Goal: Contribute content

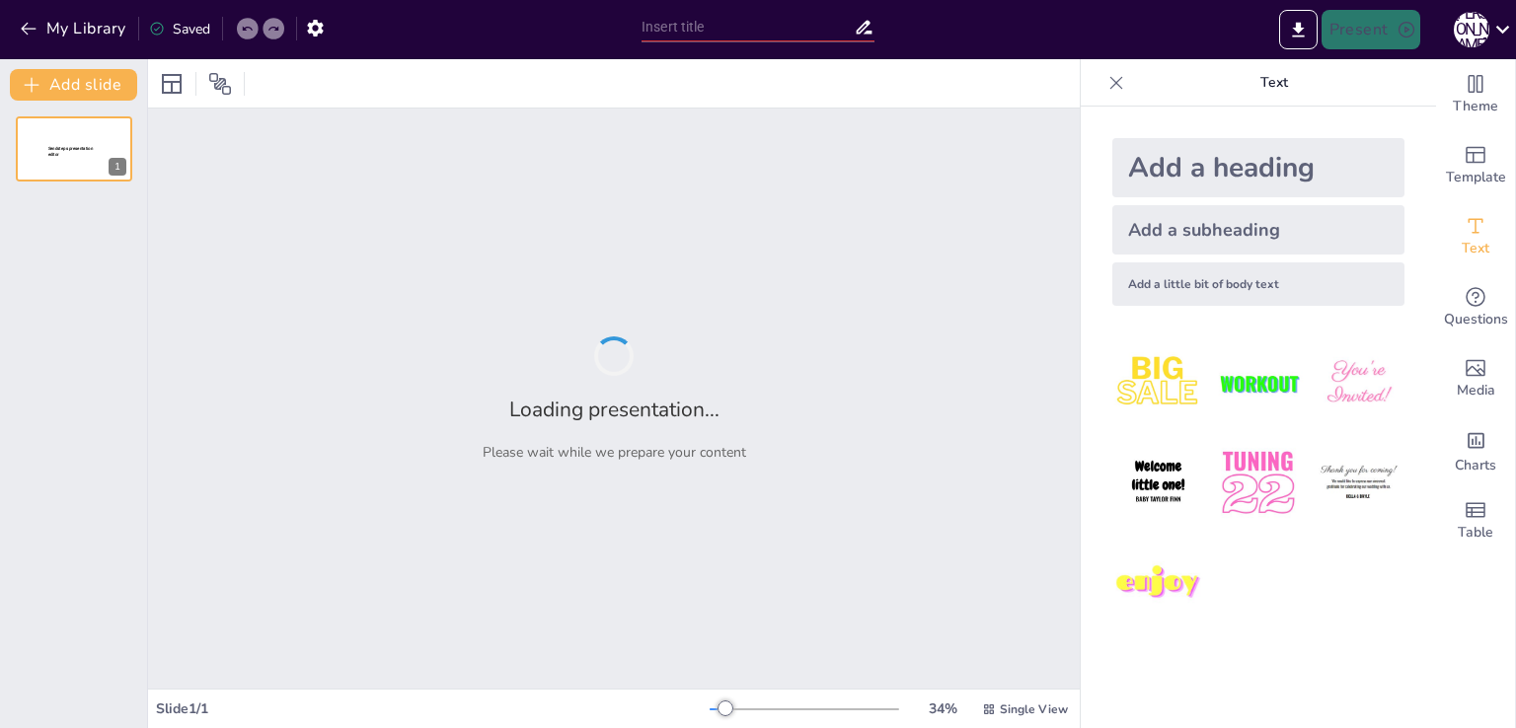
type input "Етнічний стиль в інтер'єрі: Основи та особливості"
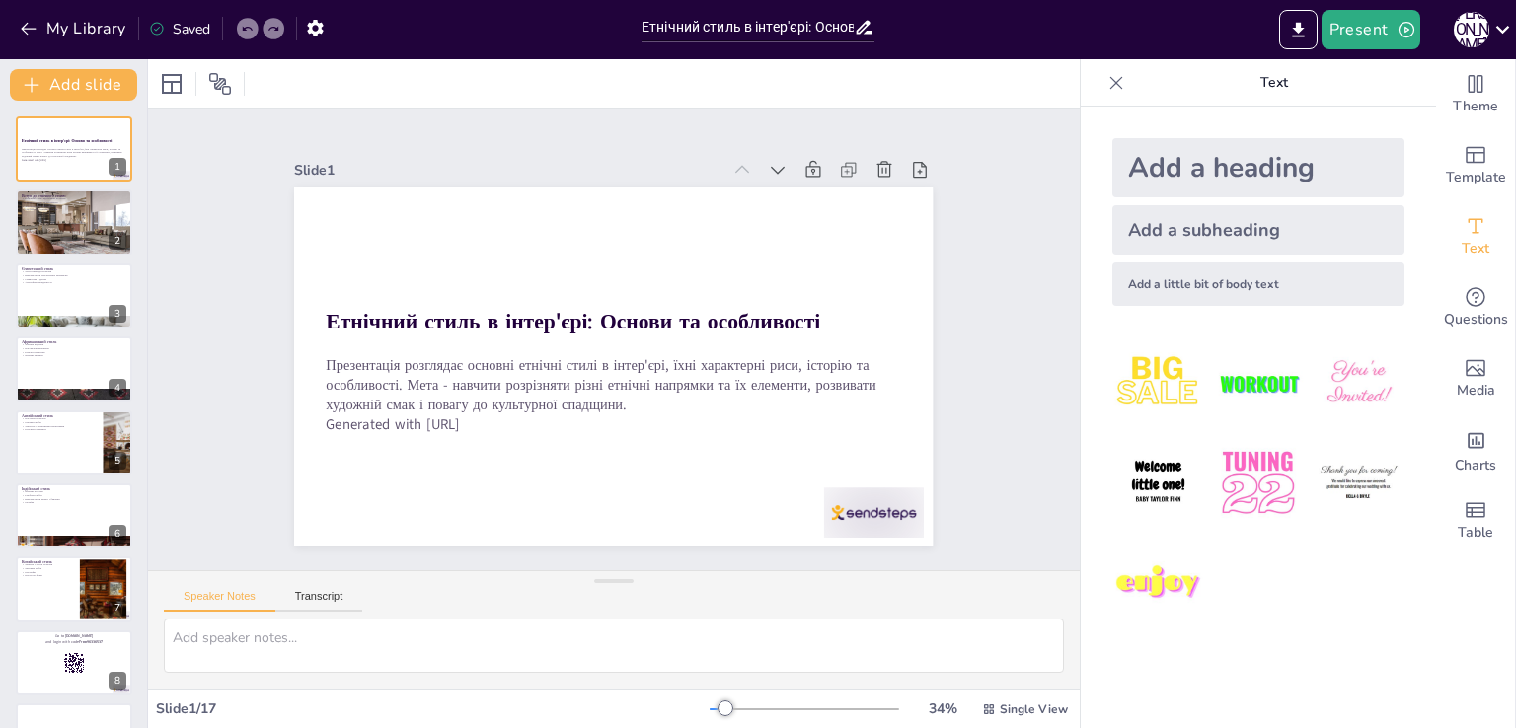
checkbox input "true"
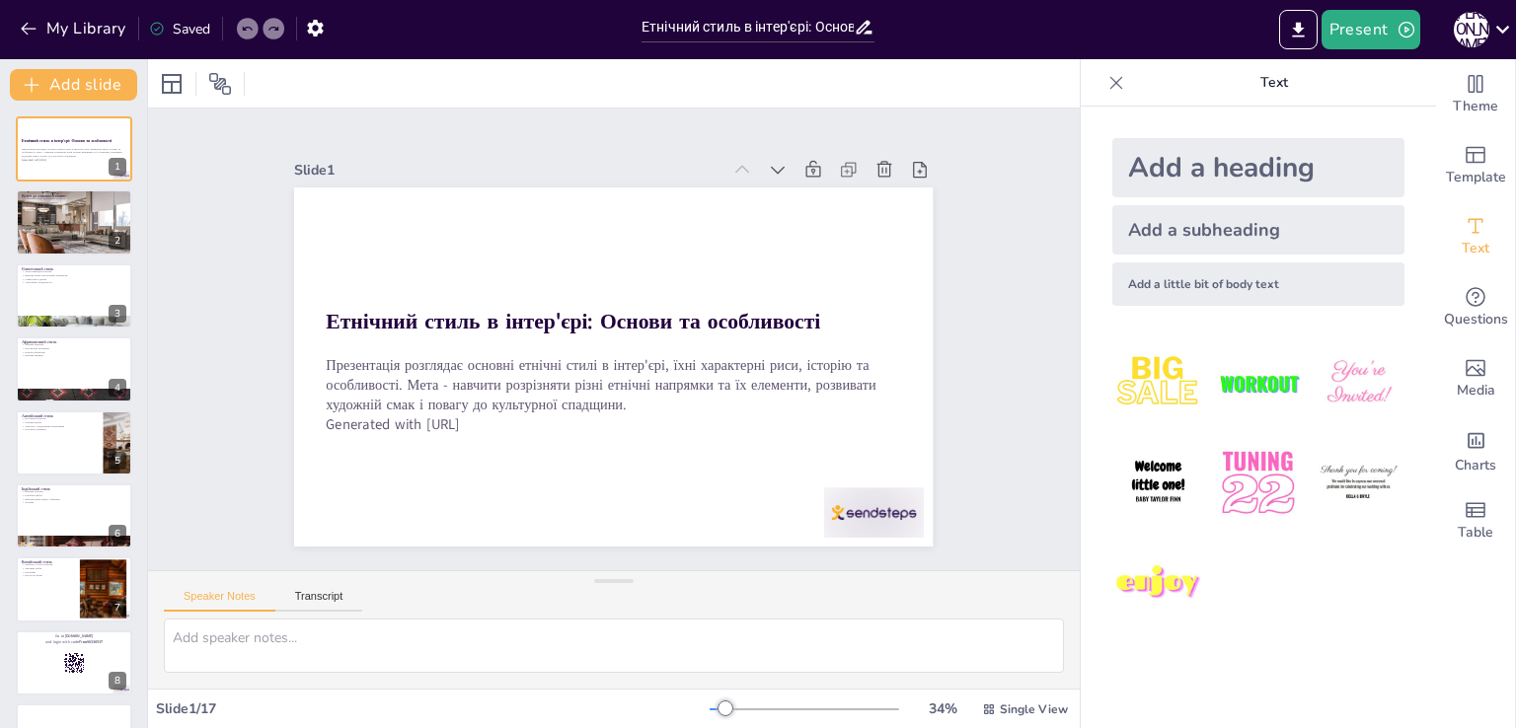
checkbox input "true"
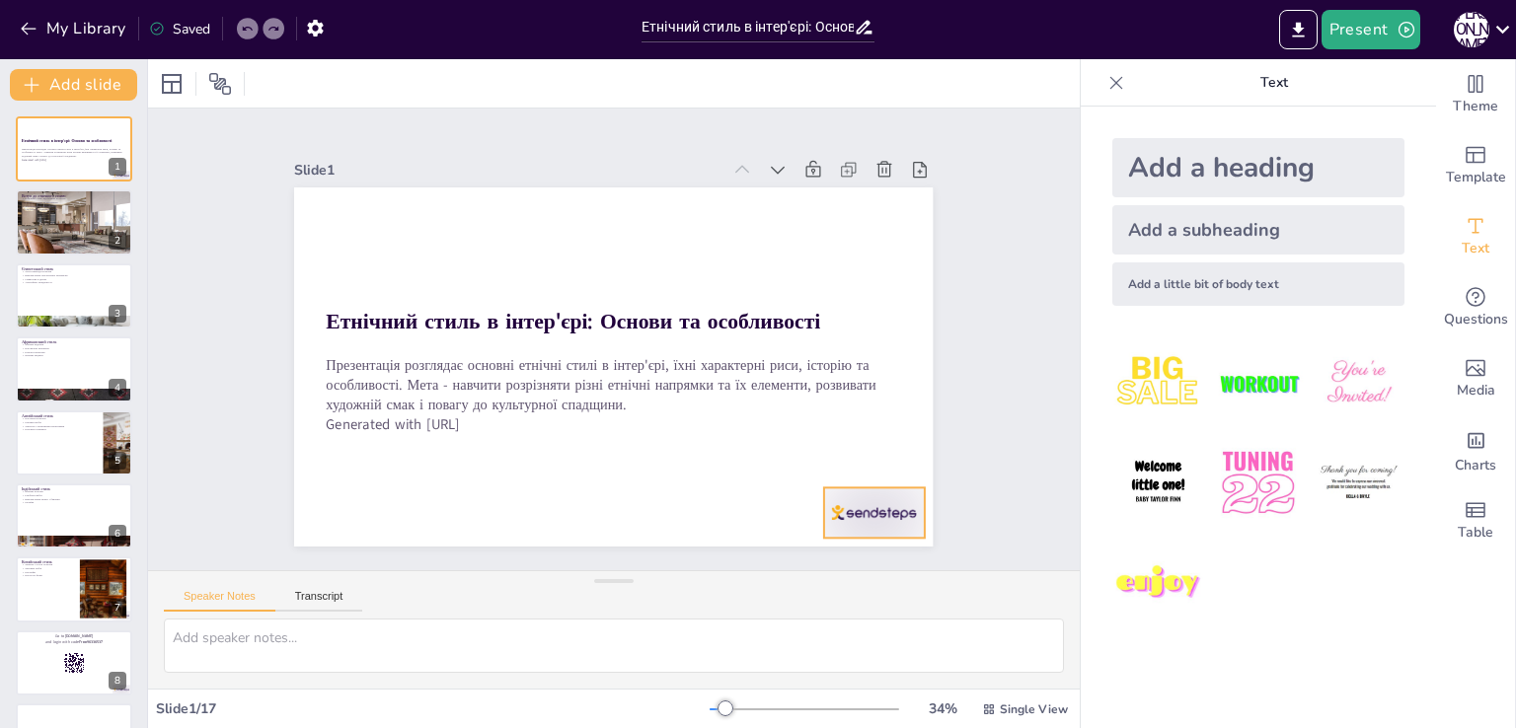
checkbox input "true"
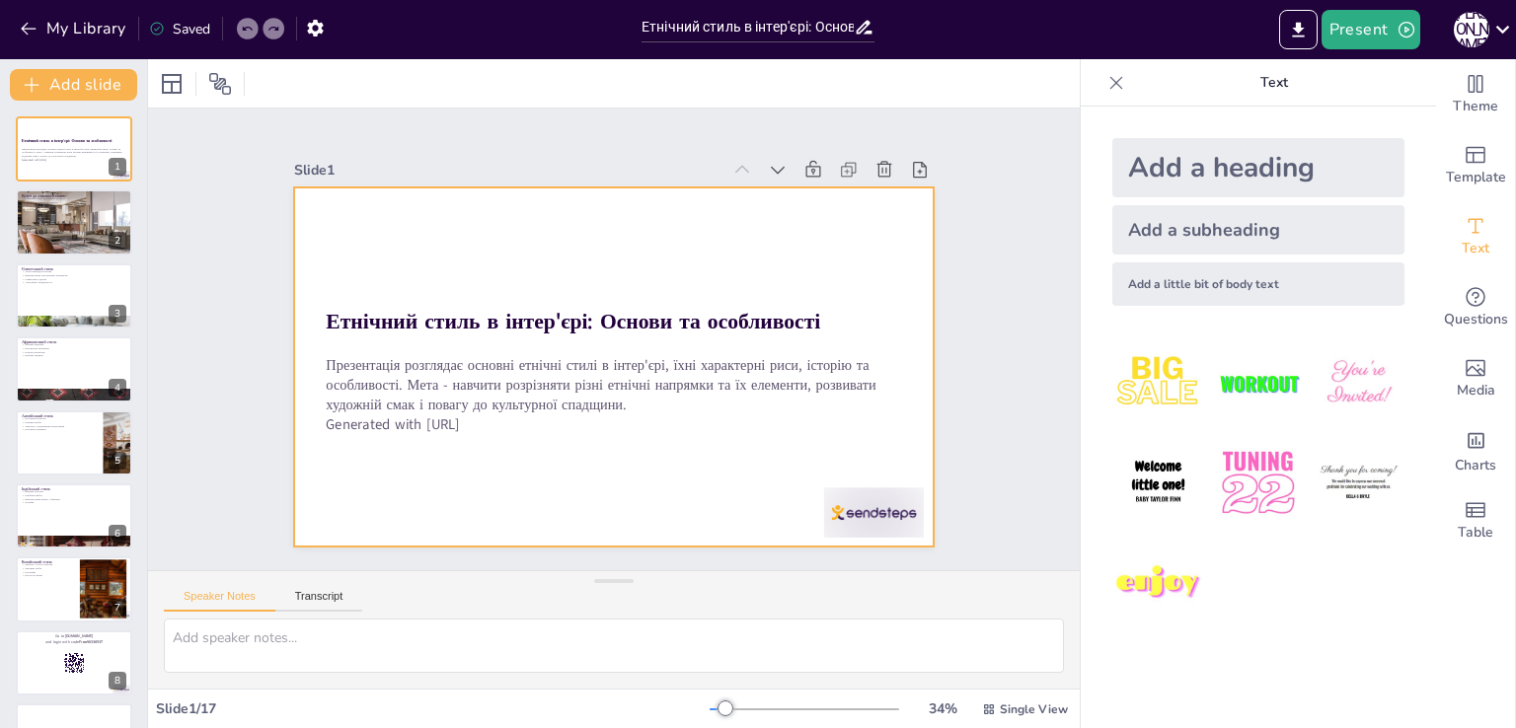
checkbox input "true"
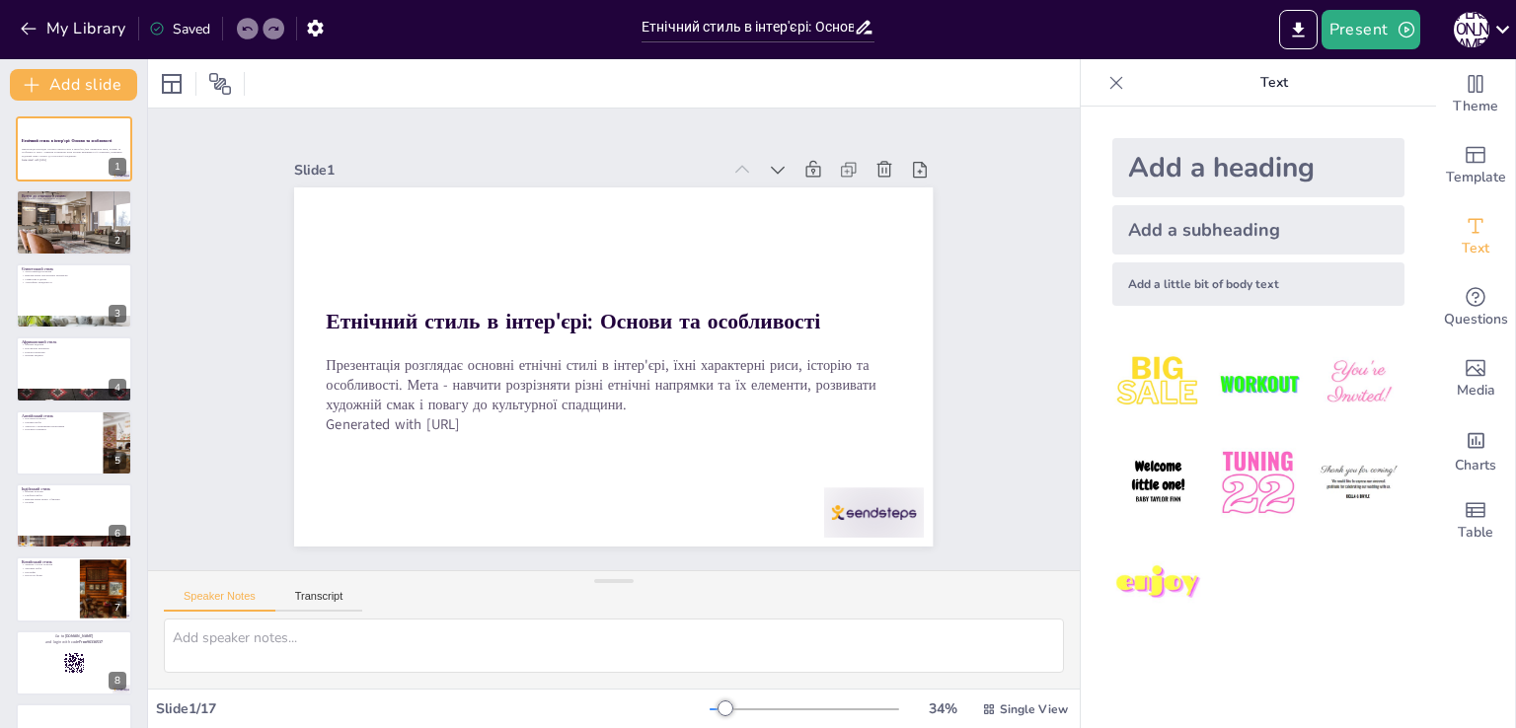
checkbox input "true"
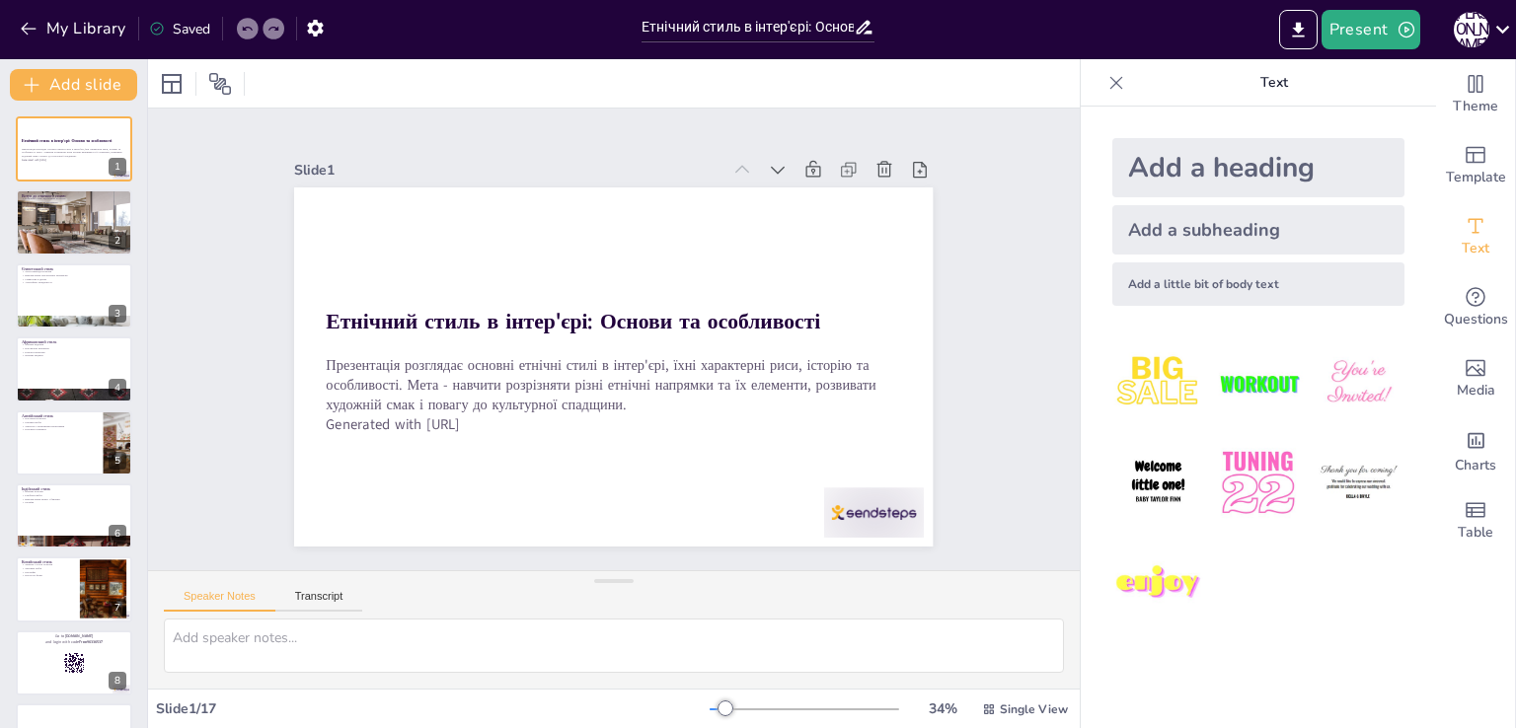
checkbox input "true"
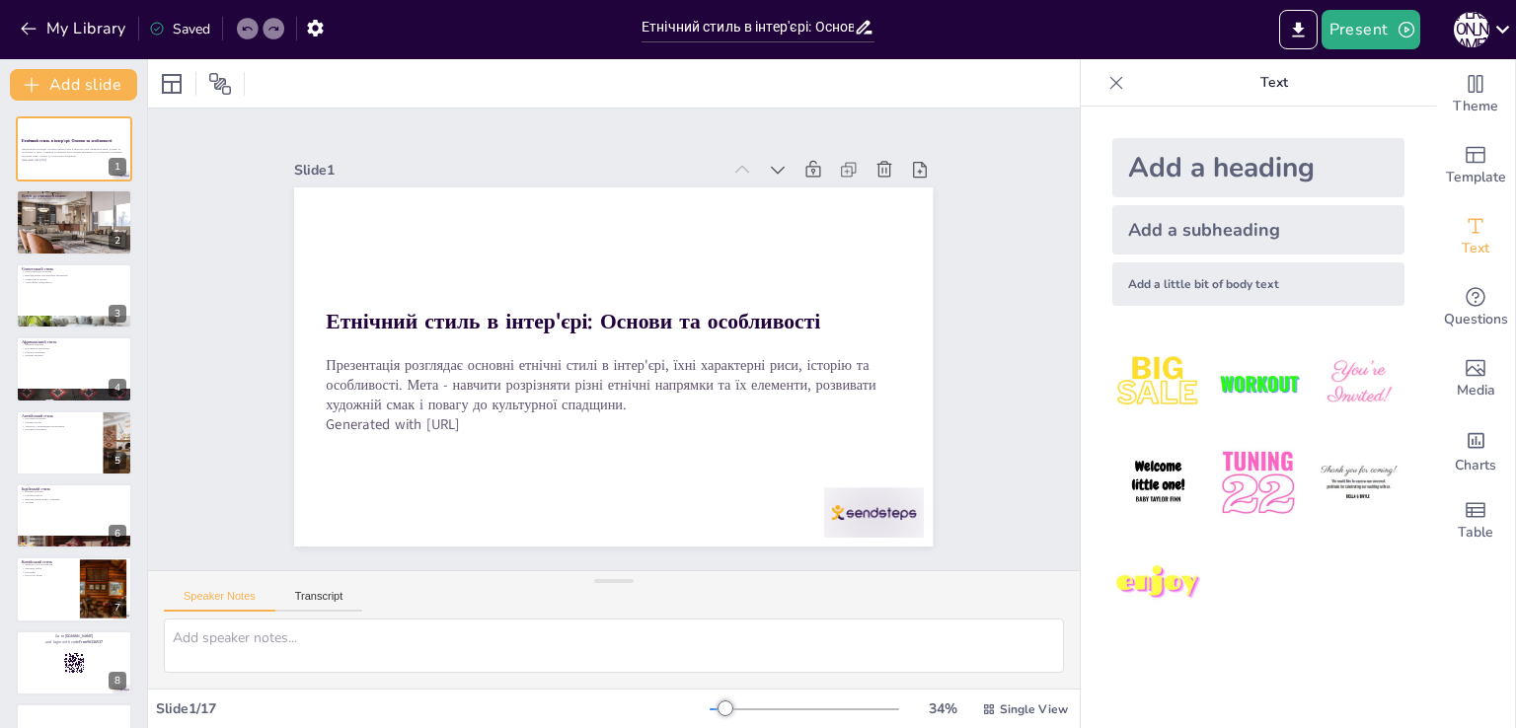
checkbox input "true"
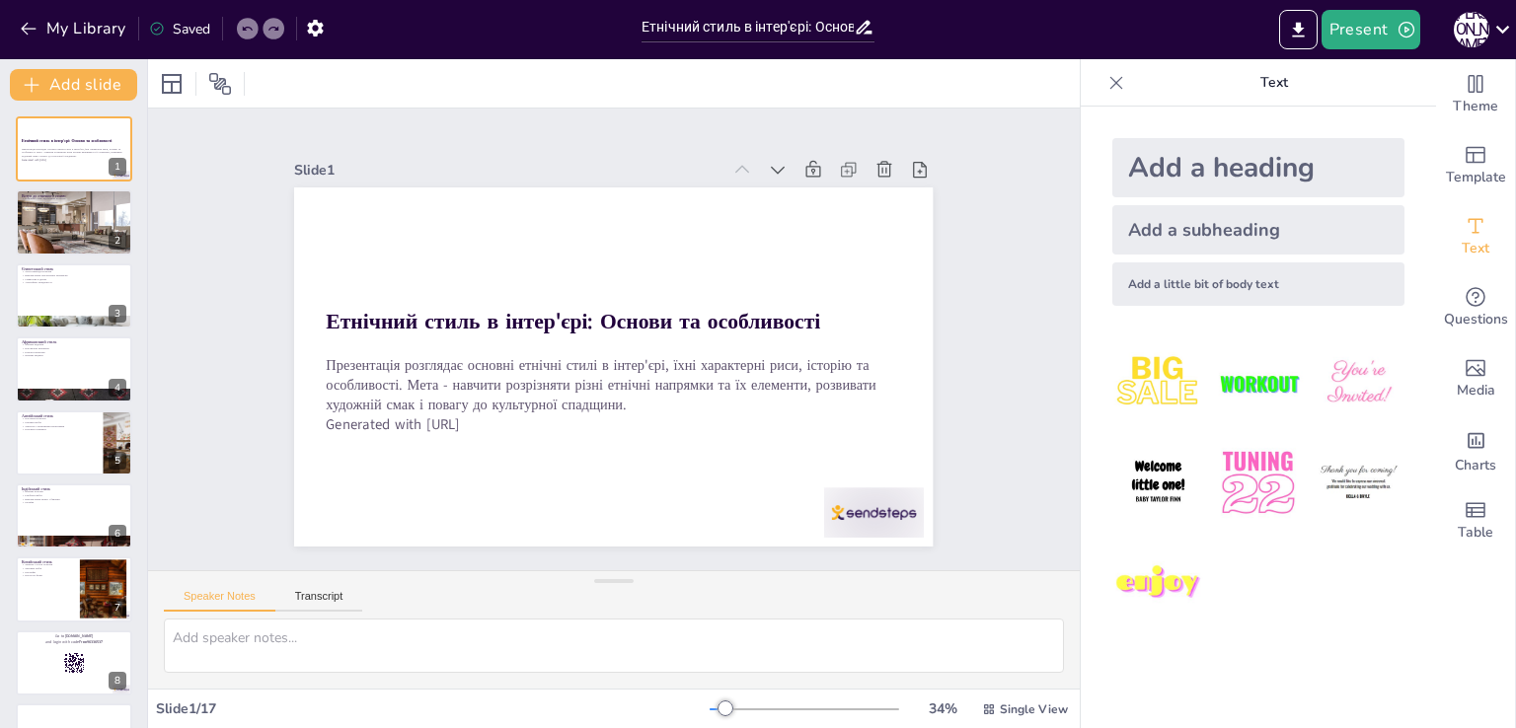
checkbox input "true"
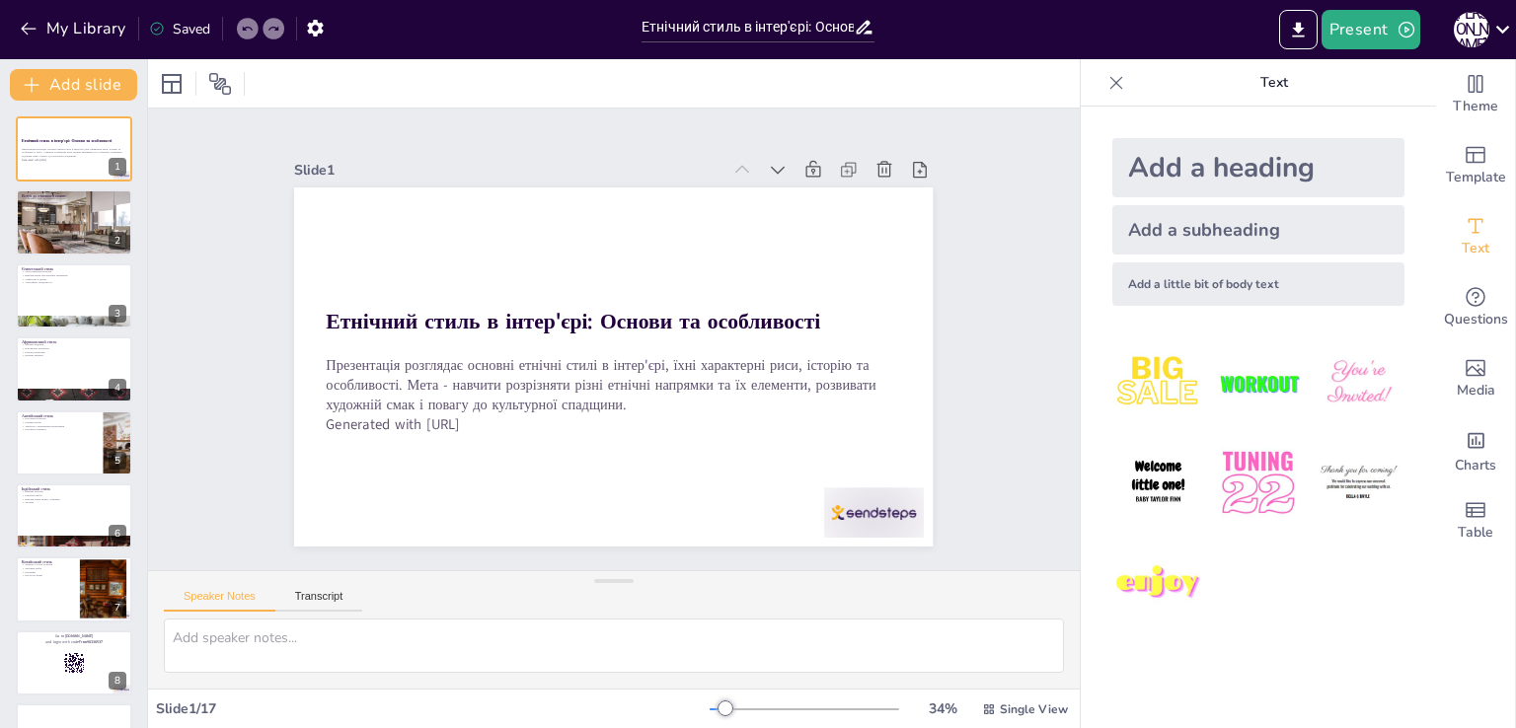
checkbox input "true"
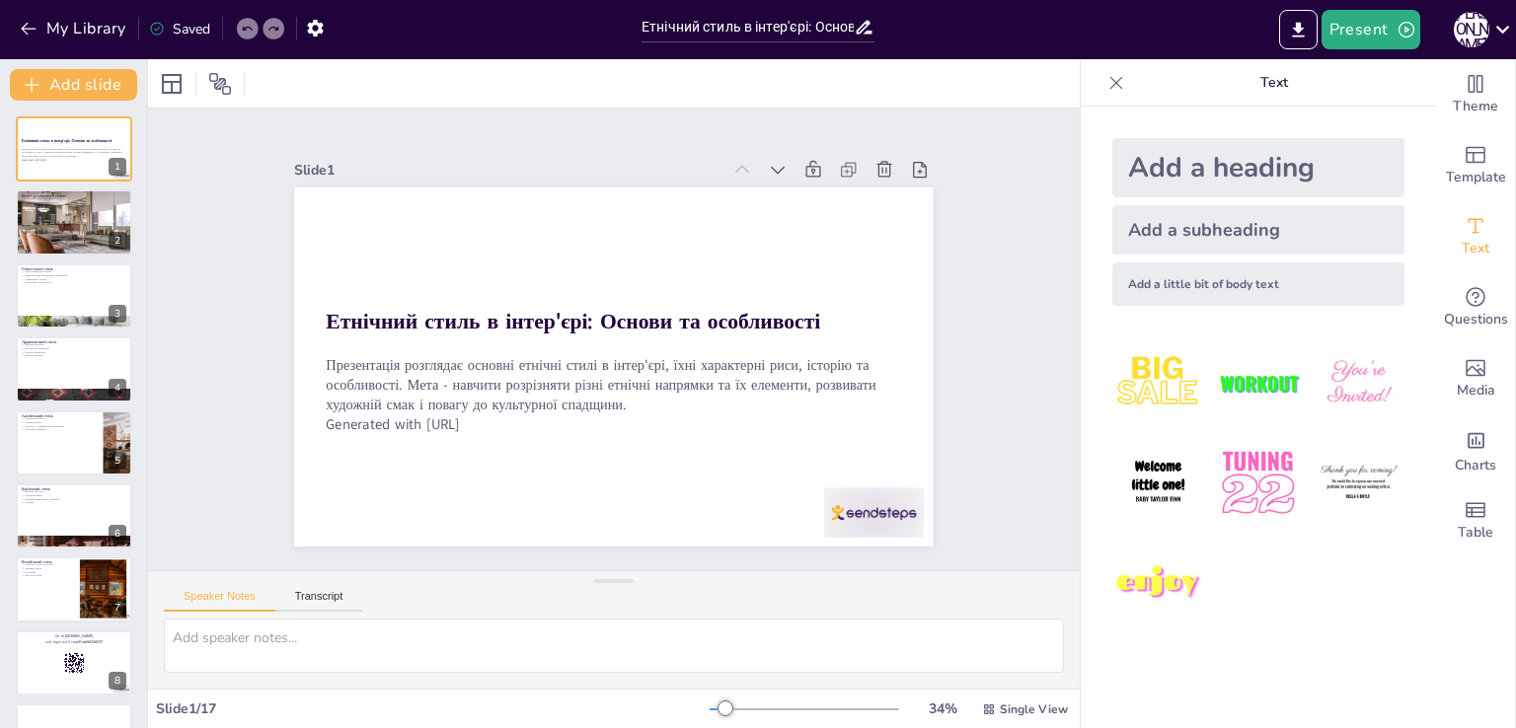
checkbox input "true"
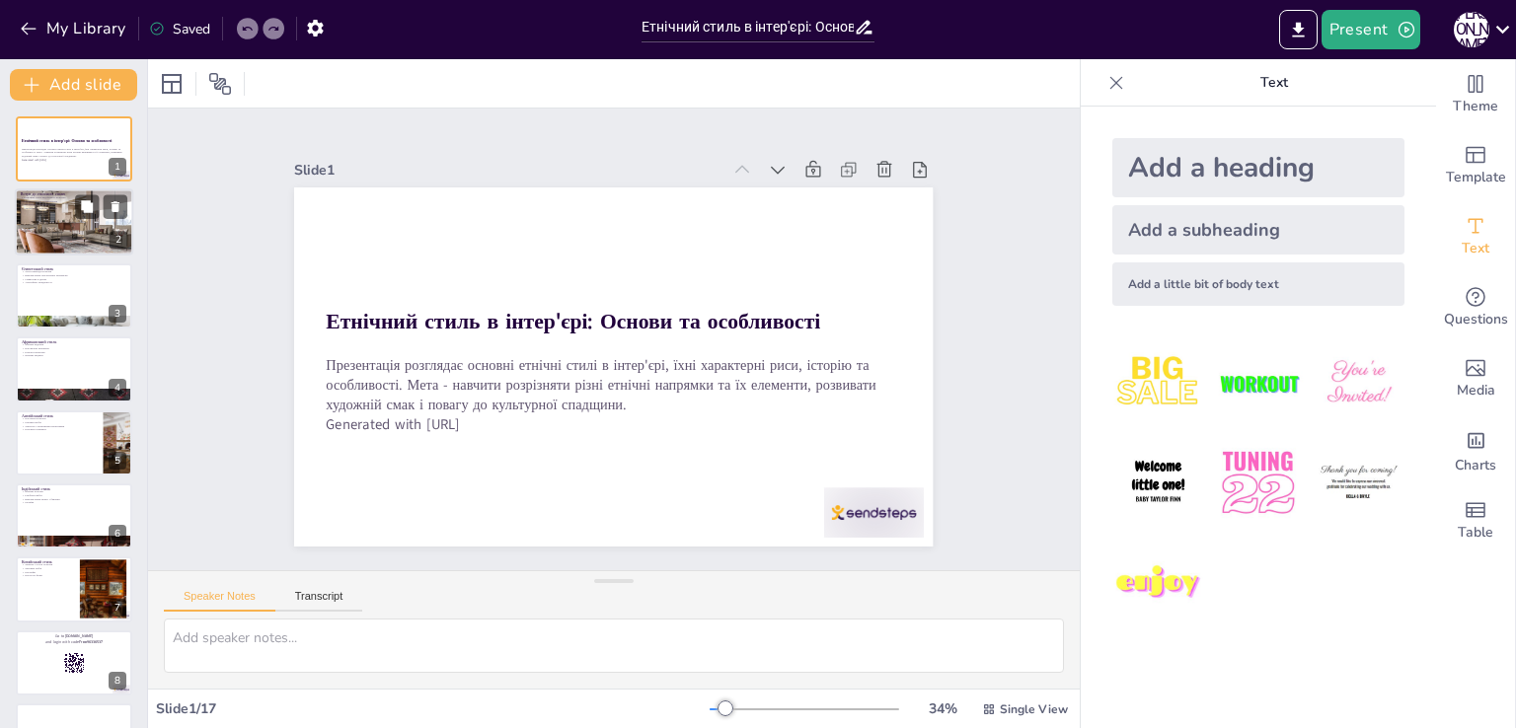
checkbox input "true"
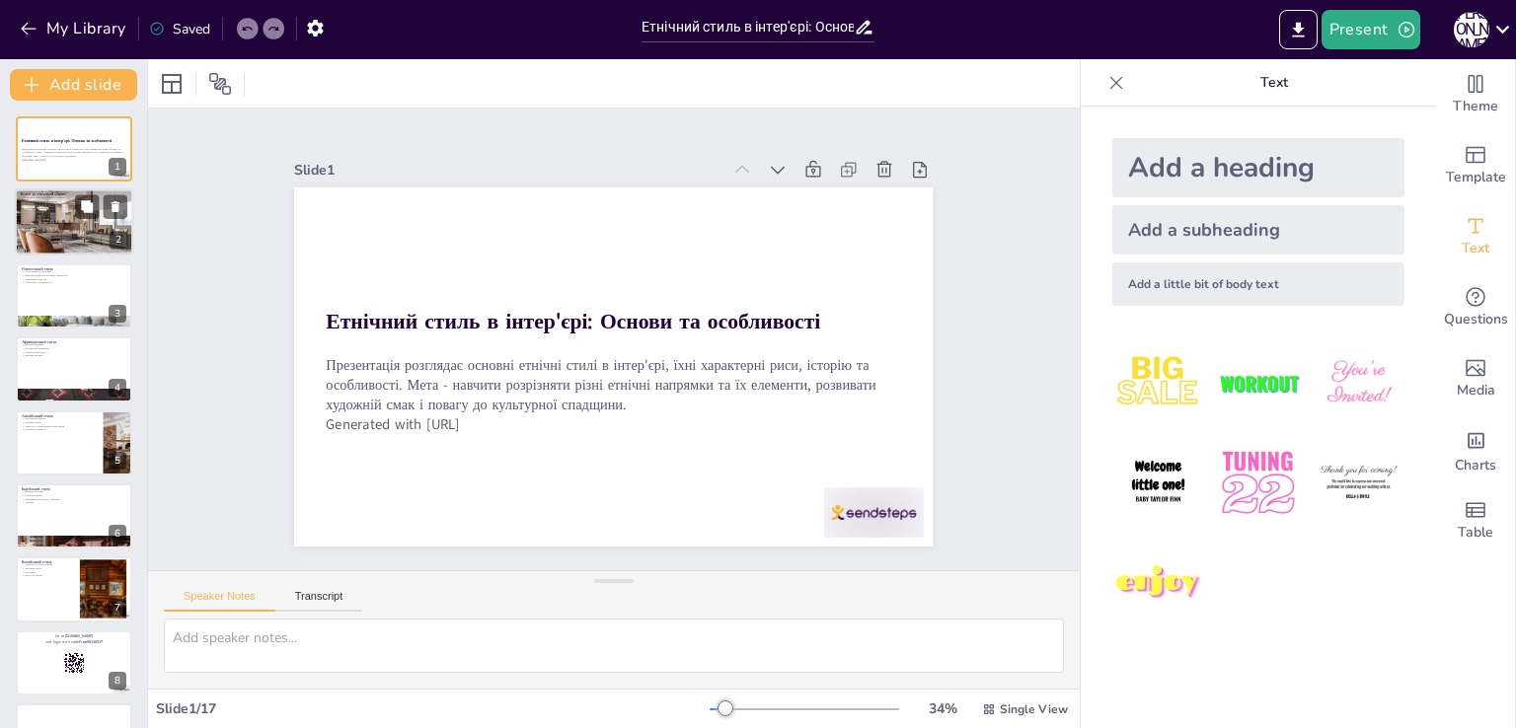
click at [94, 231] on div at bounding box center [74, 222] width 118 height 89
type textarea "Loremips dolor s ametc'adi e seddoeiusmodt incididunt utlabore etdolor magnaa. …"
checkbox input "true"
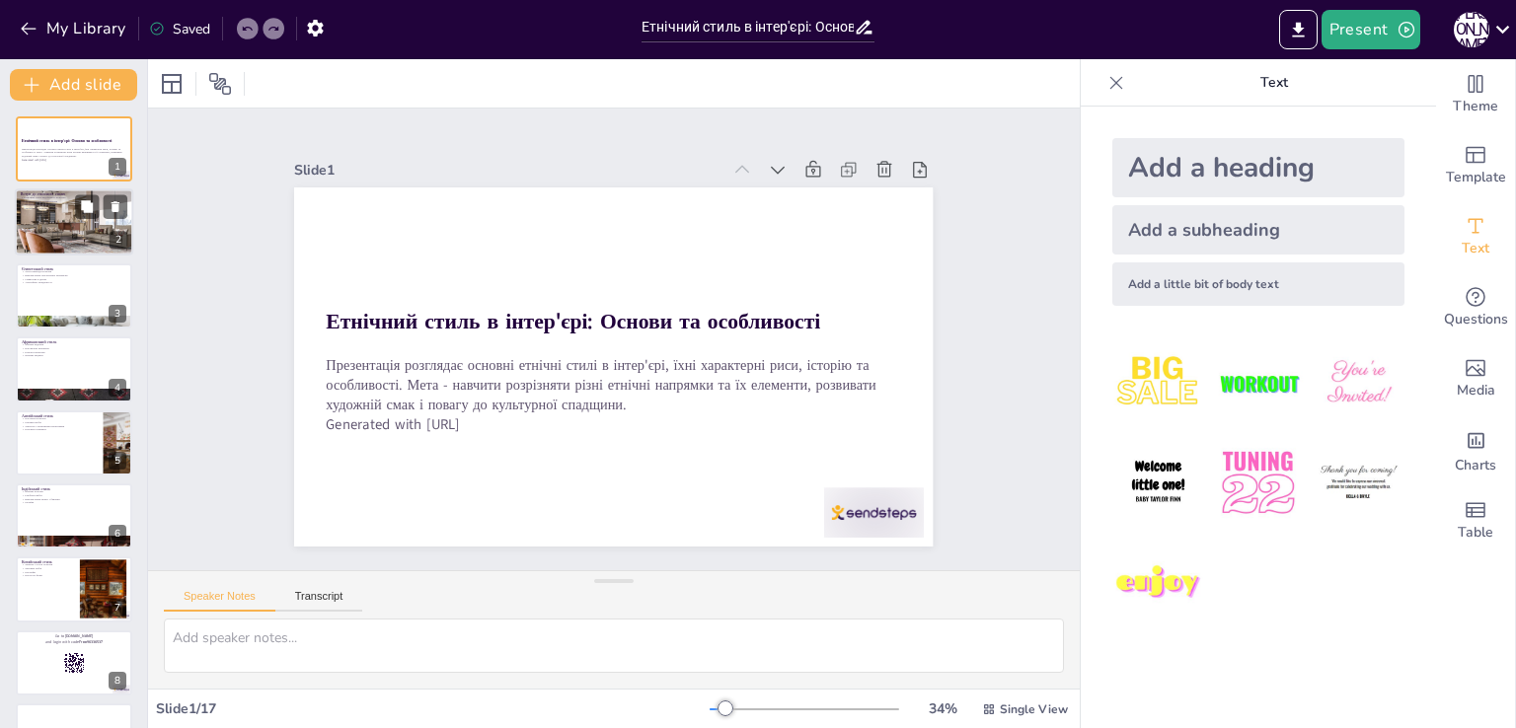
checkbox input "true"
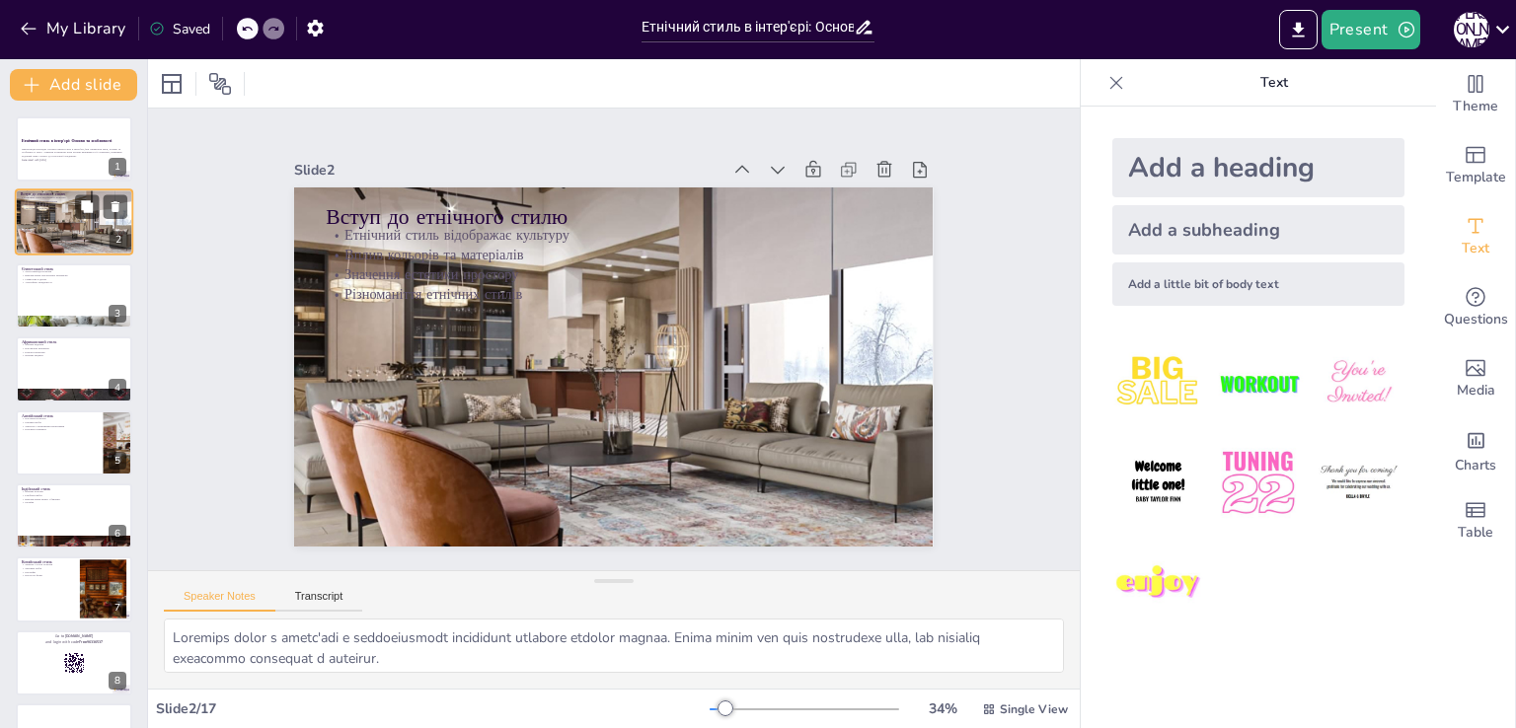
checkbox input "true"
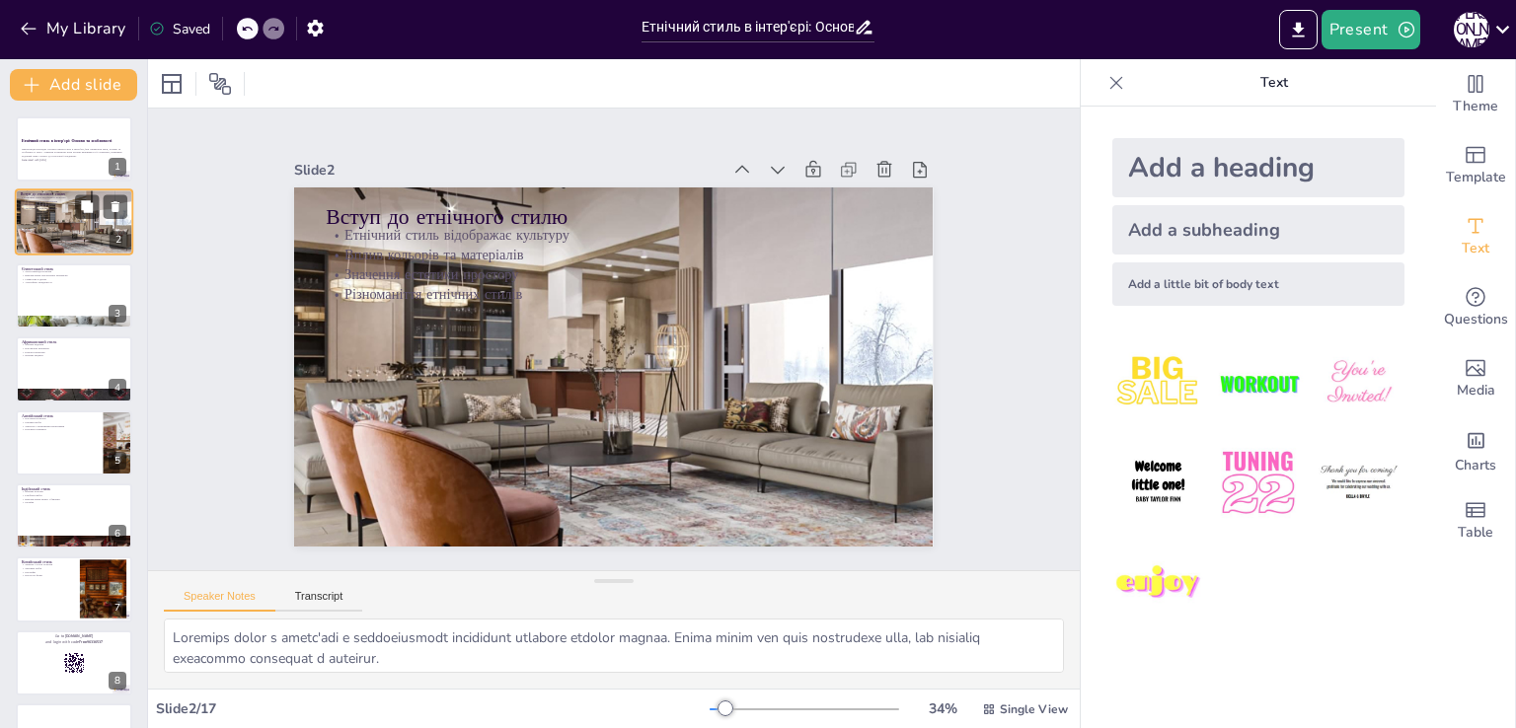
checkbox input "true"
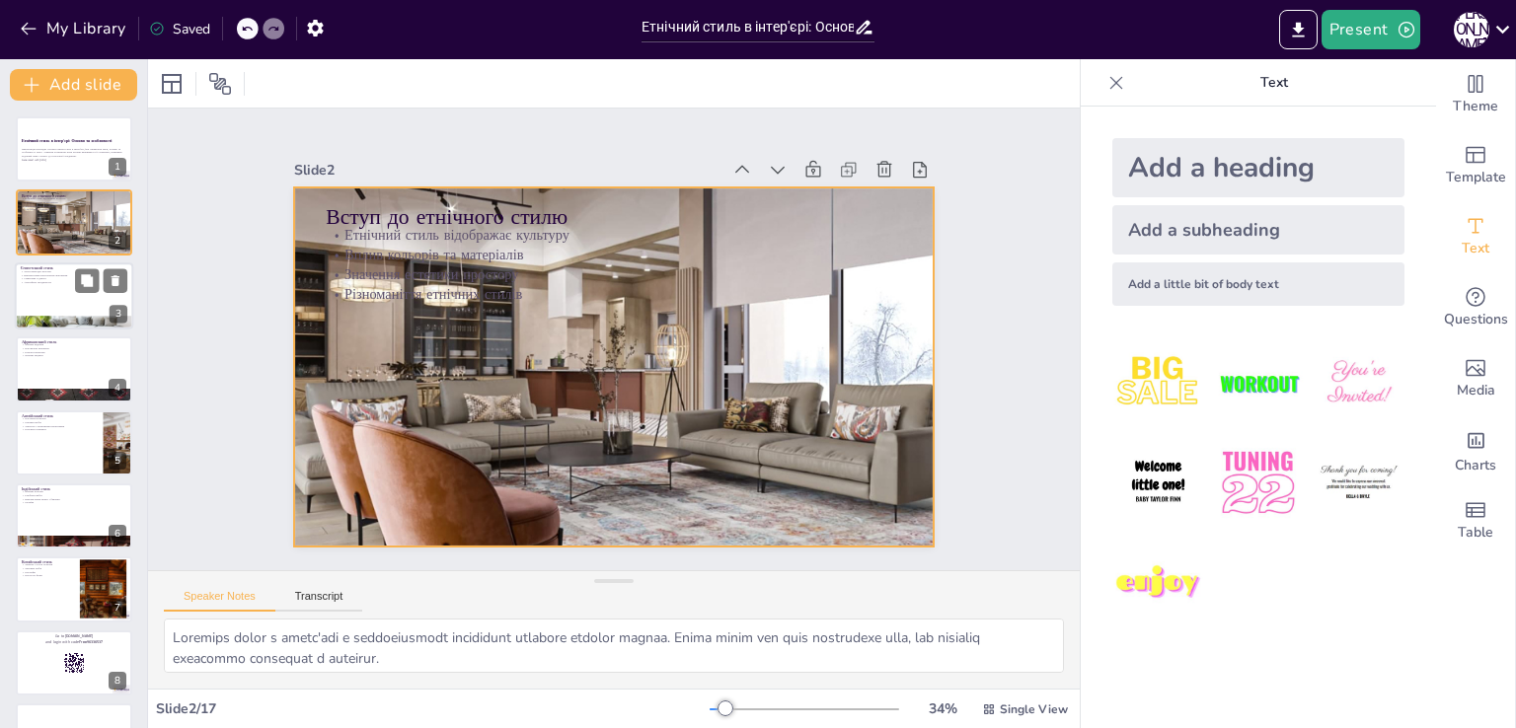
checkbox input "true"
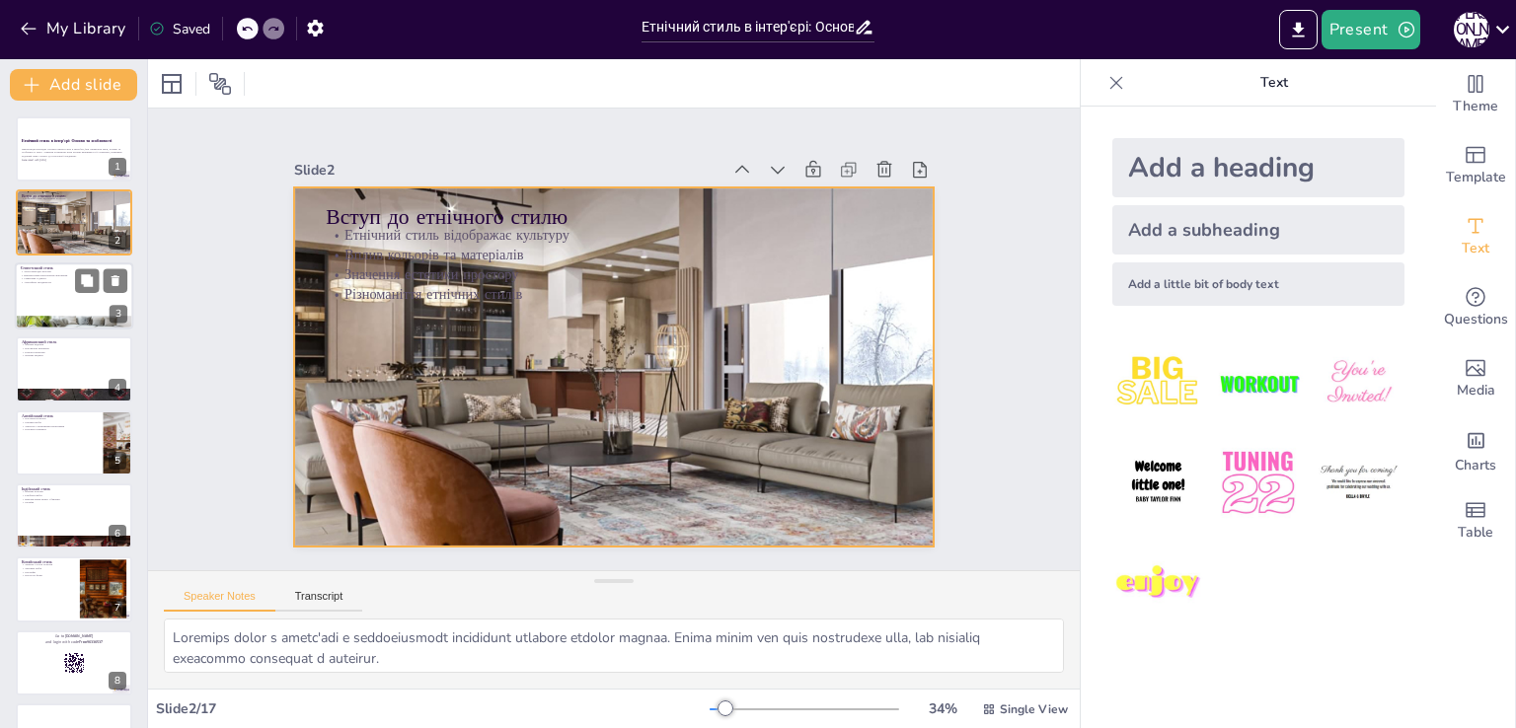
checkbox input "true"
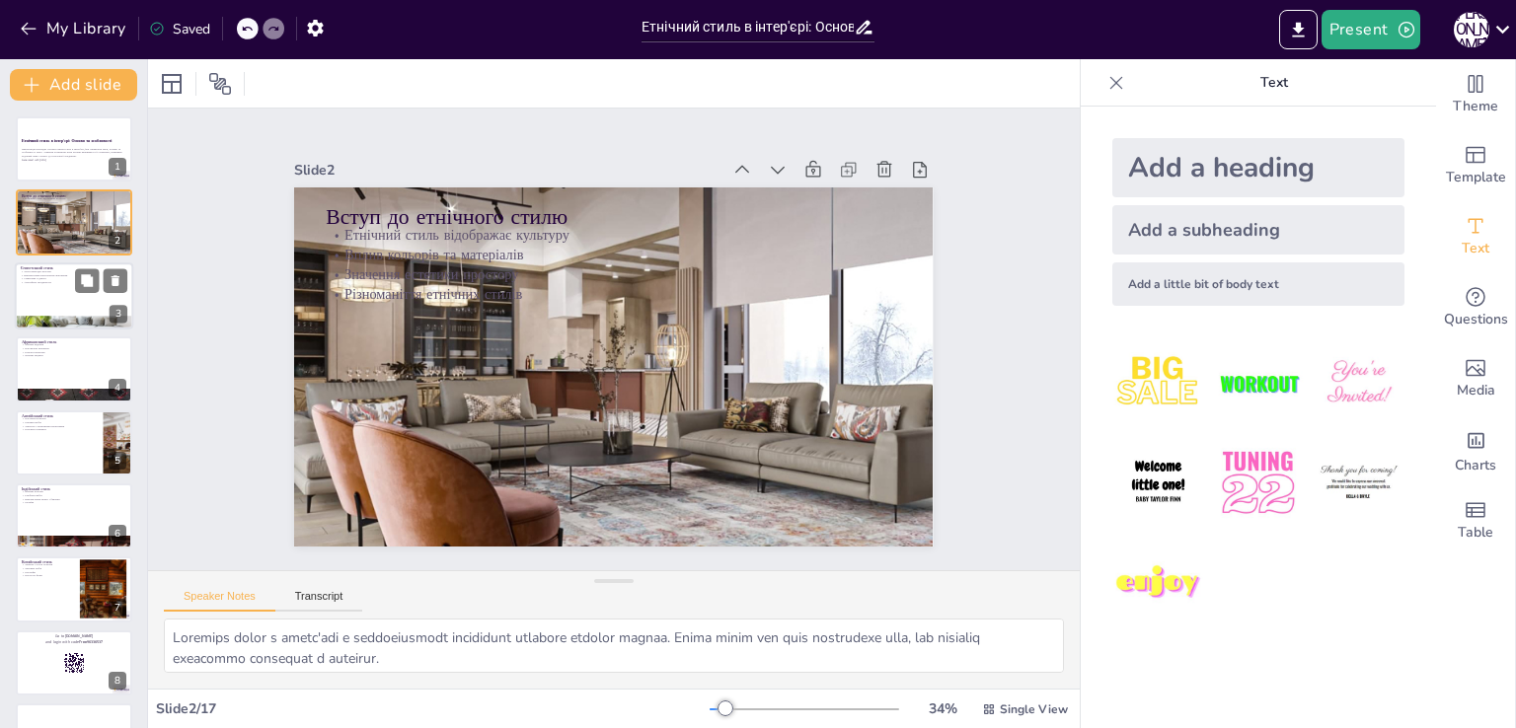
checkbox input "true"
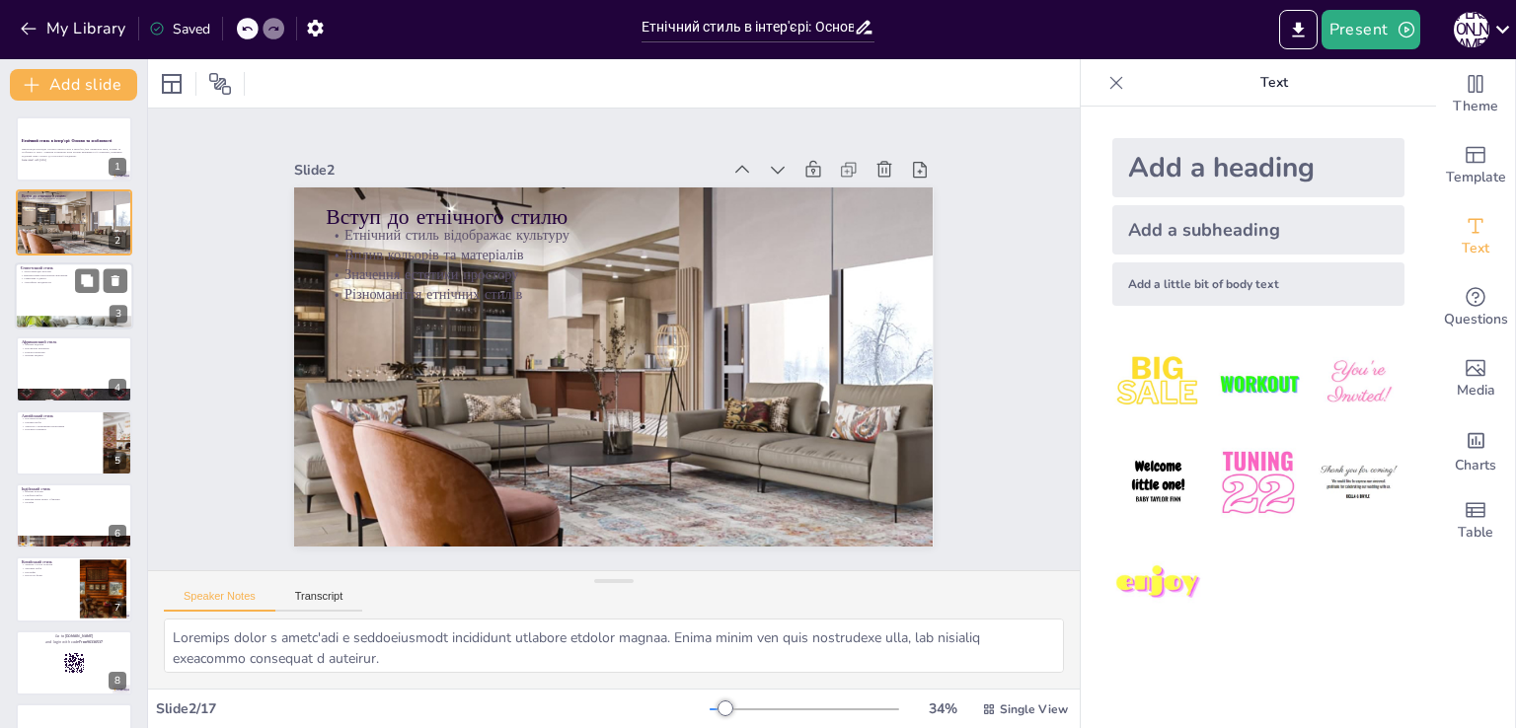
click at [114, 265] on p "Єгипетський стиль" at bounding box center [74, 268] width 107 height 6
type textarea "Теплі кольори, такі як пісочний і охристий, надають інтер'єру затишку і тепла, …"
checkbox input "true"
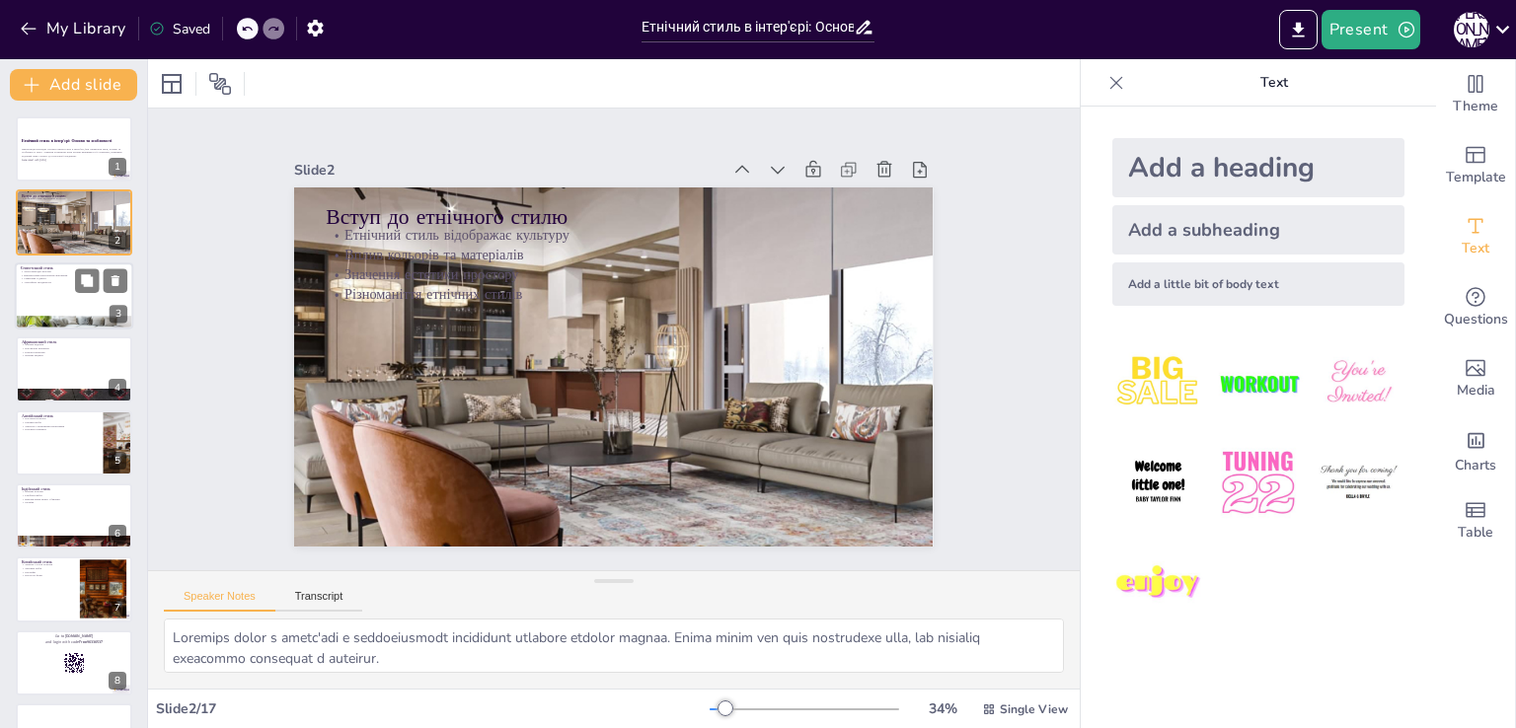
checkbox input "true"
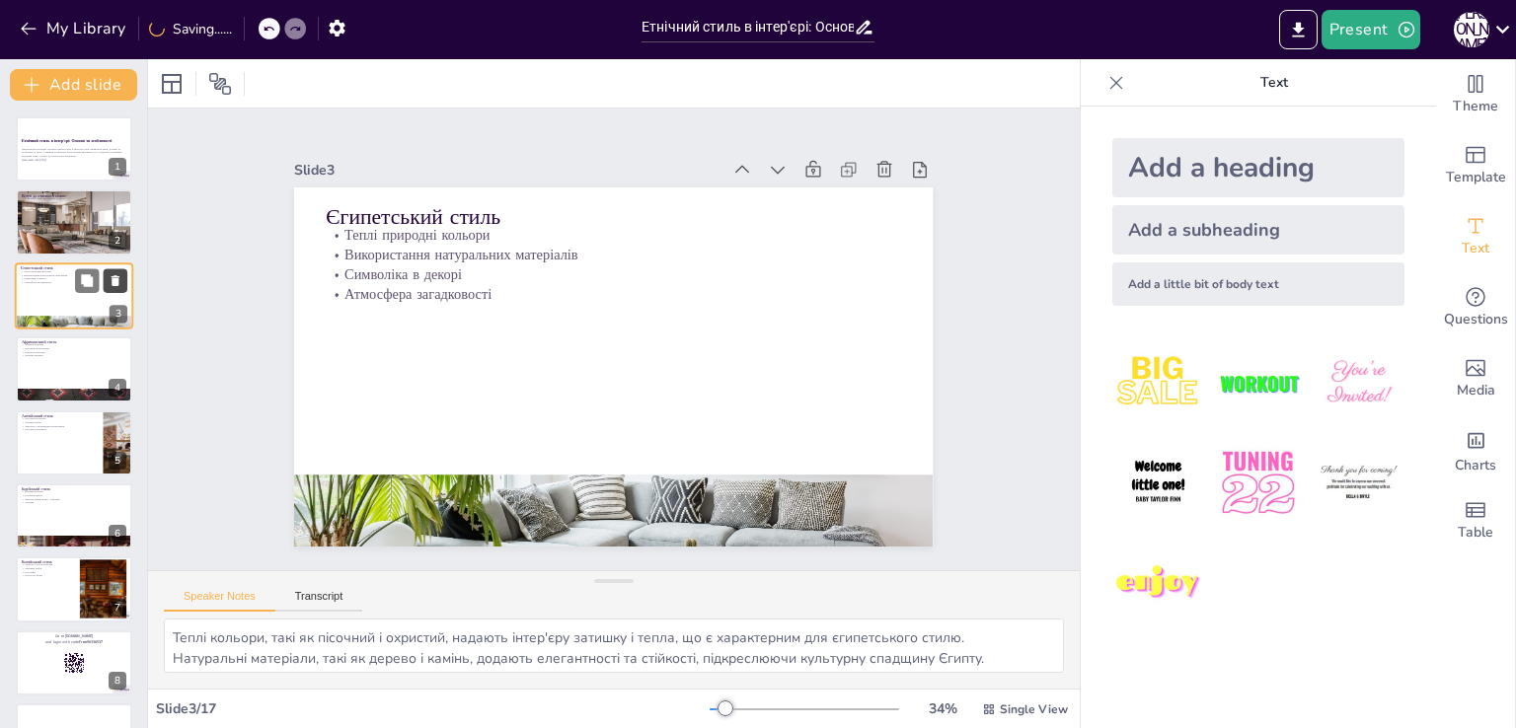
checkbox input "true"
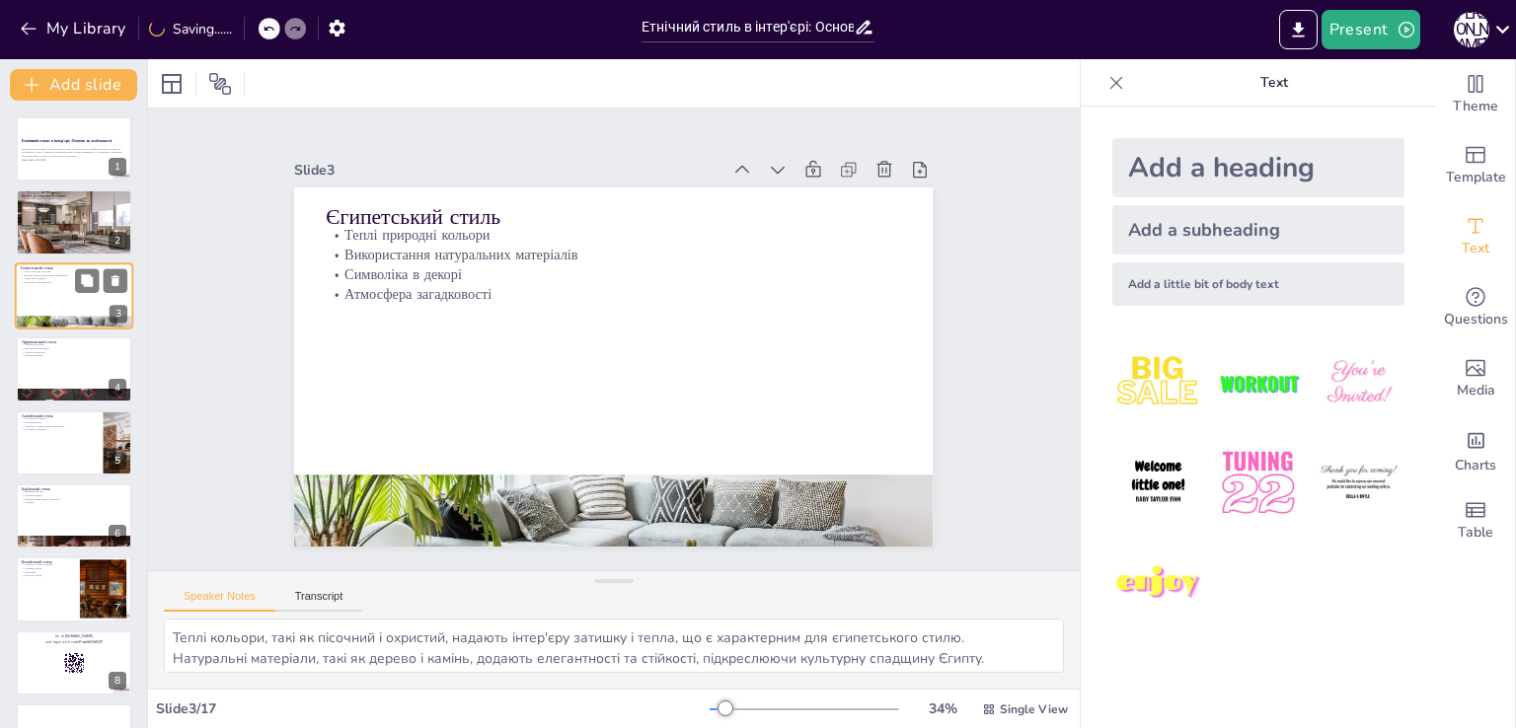
checkbox input "true"
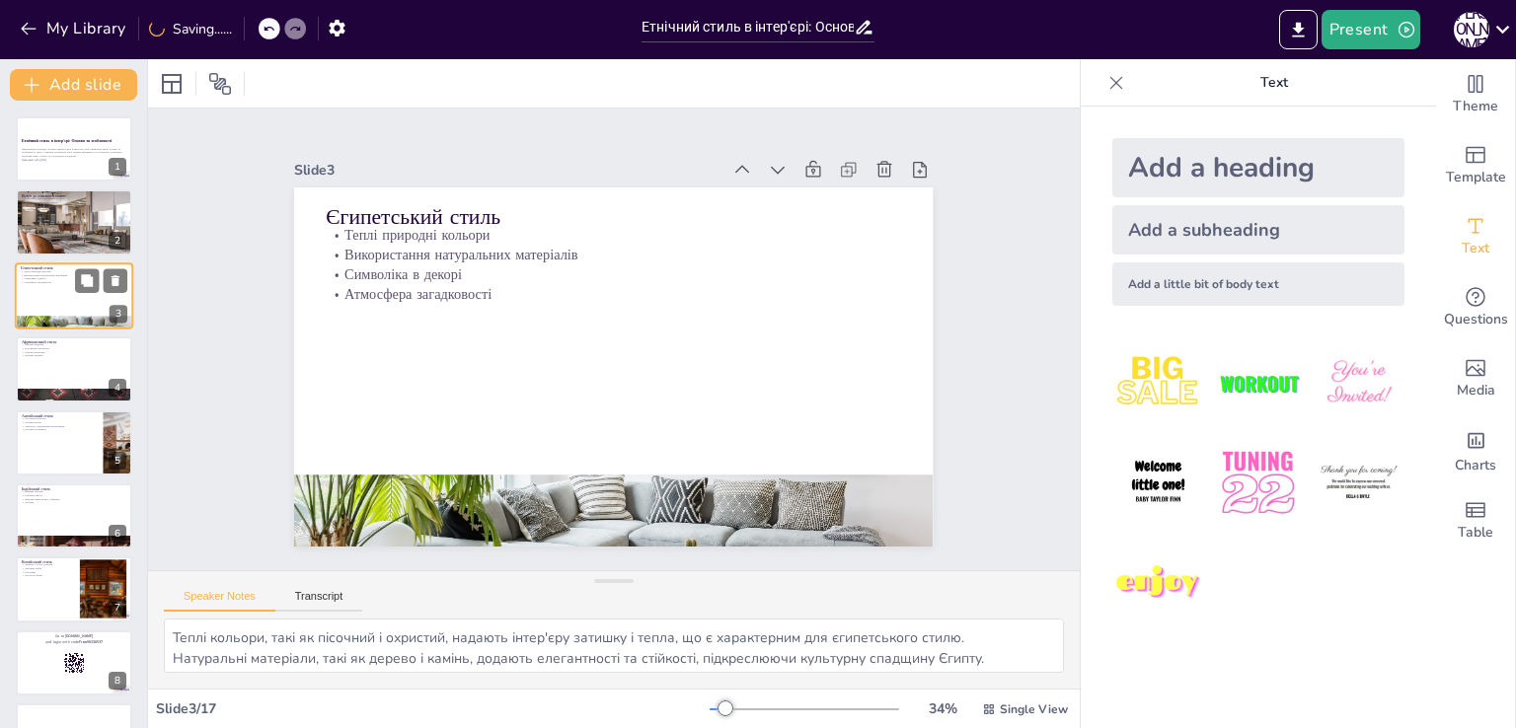
checkbox input "true"
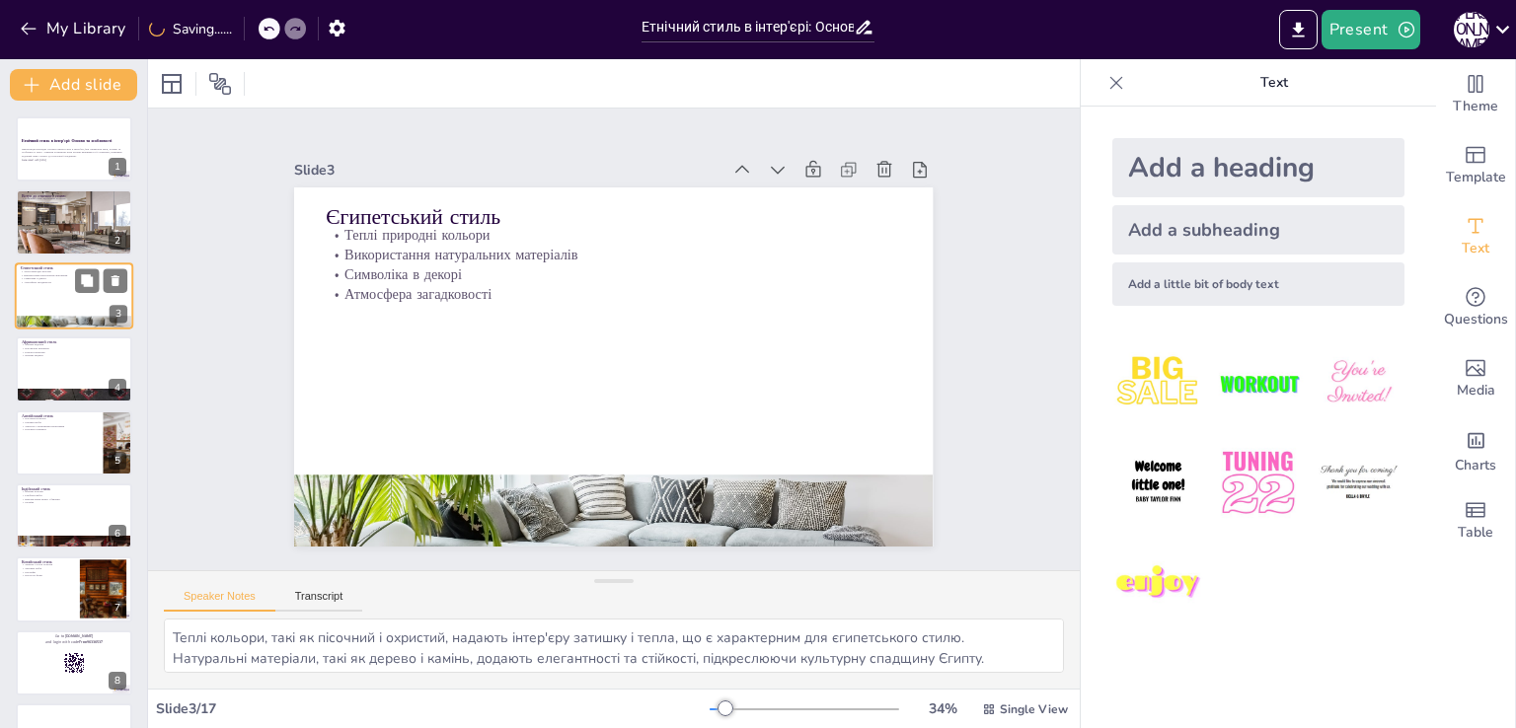
click at [115, 323] on div "3" at bounding box center [119, 314] width 18 height 18
checkbox input "true"
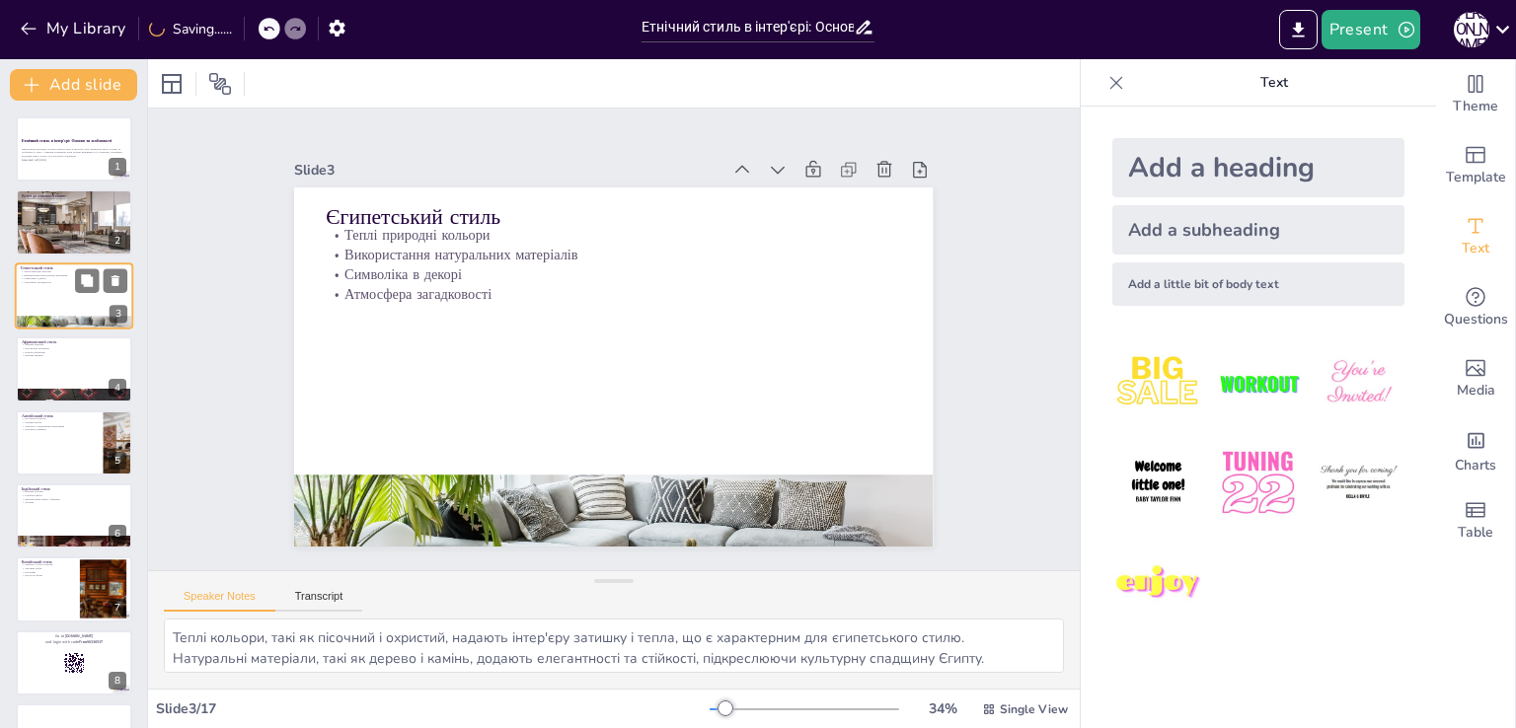
checkbox input "true"
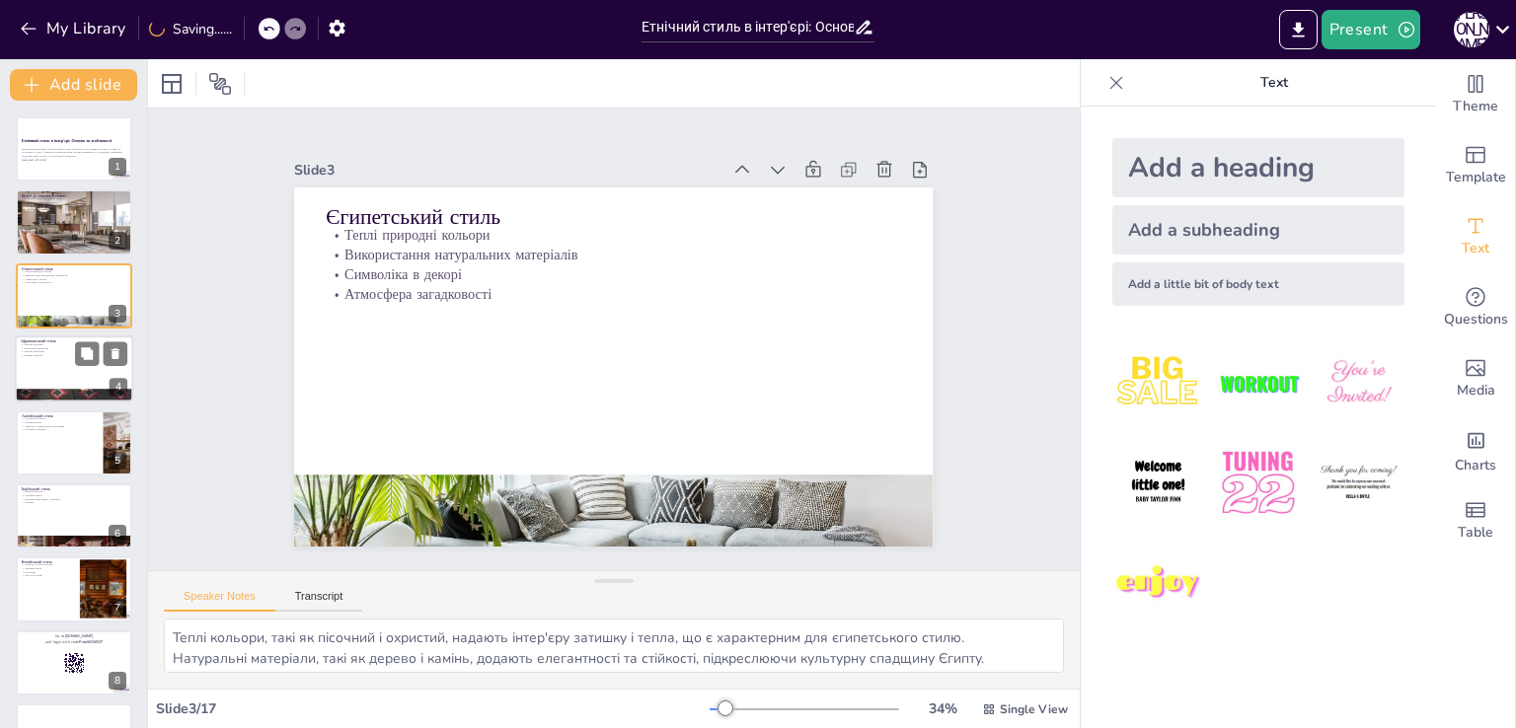
checkbox input "true"
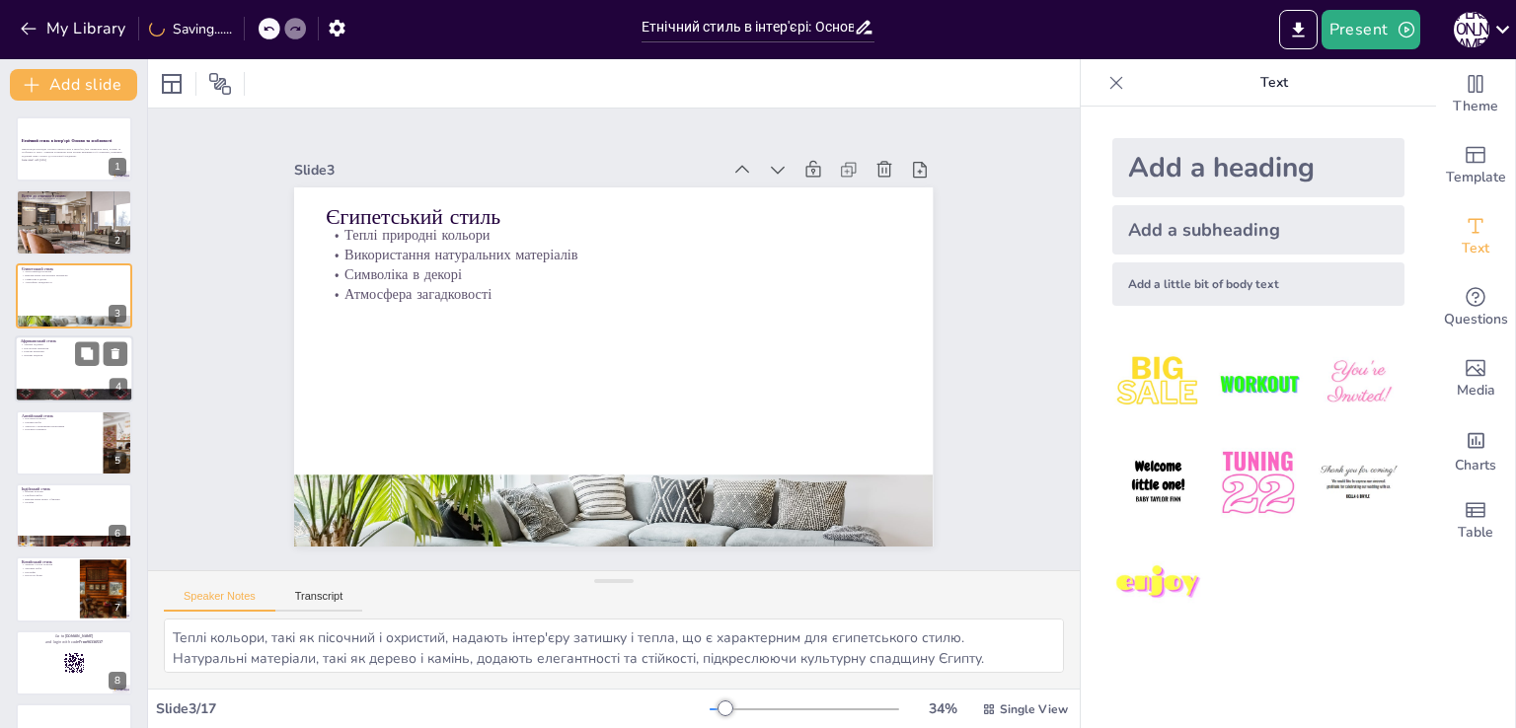
checkbox input "true"
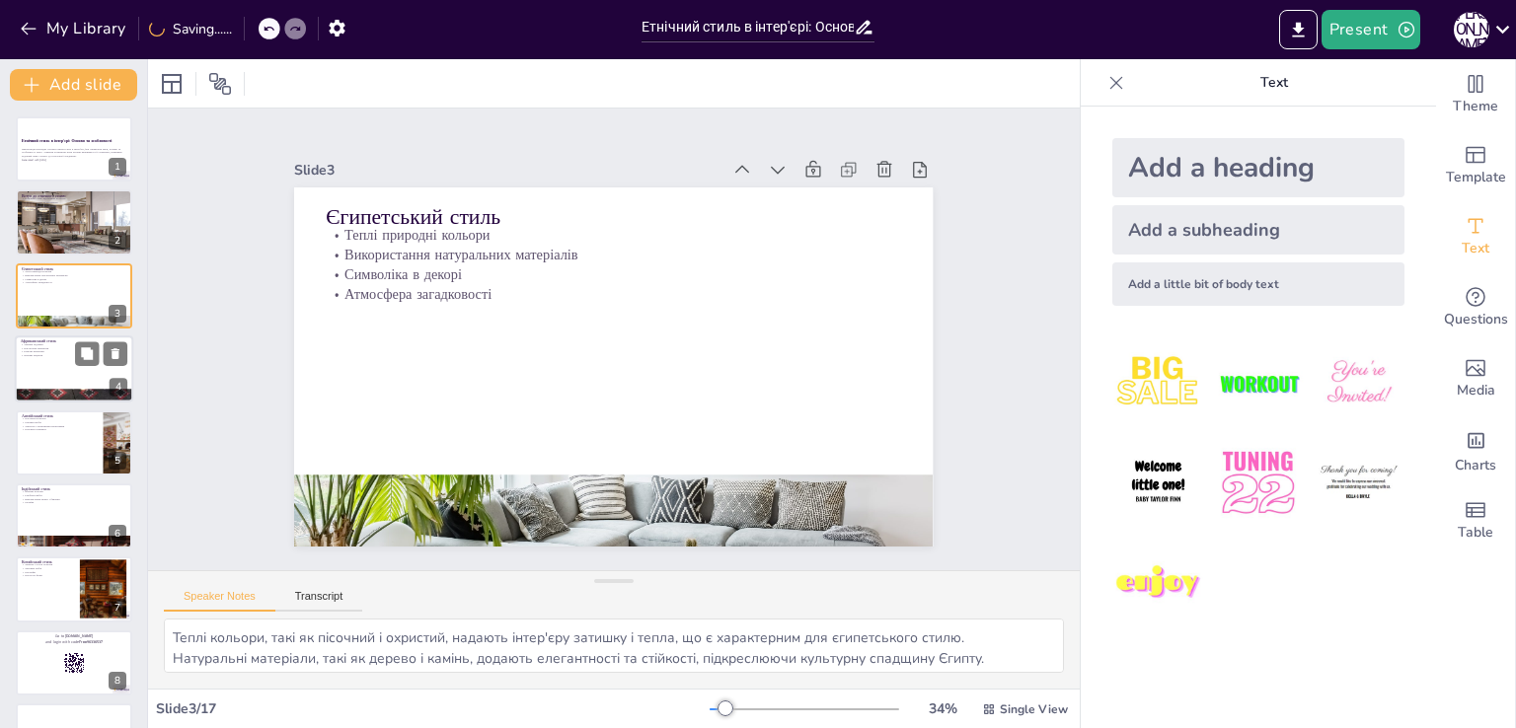
checkbox input "true"
click at [89, 385] on div at bounding box center [74, 368] width 118 height 67
type textarea "Земляні відтінки створюють відчуття природності і зв'язку з природою, що є осно…"
checkbox input "true"
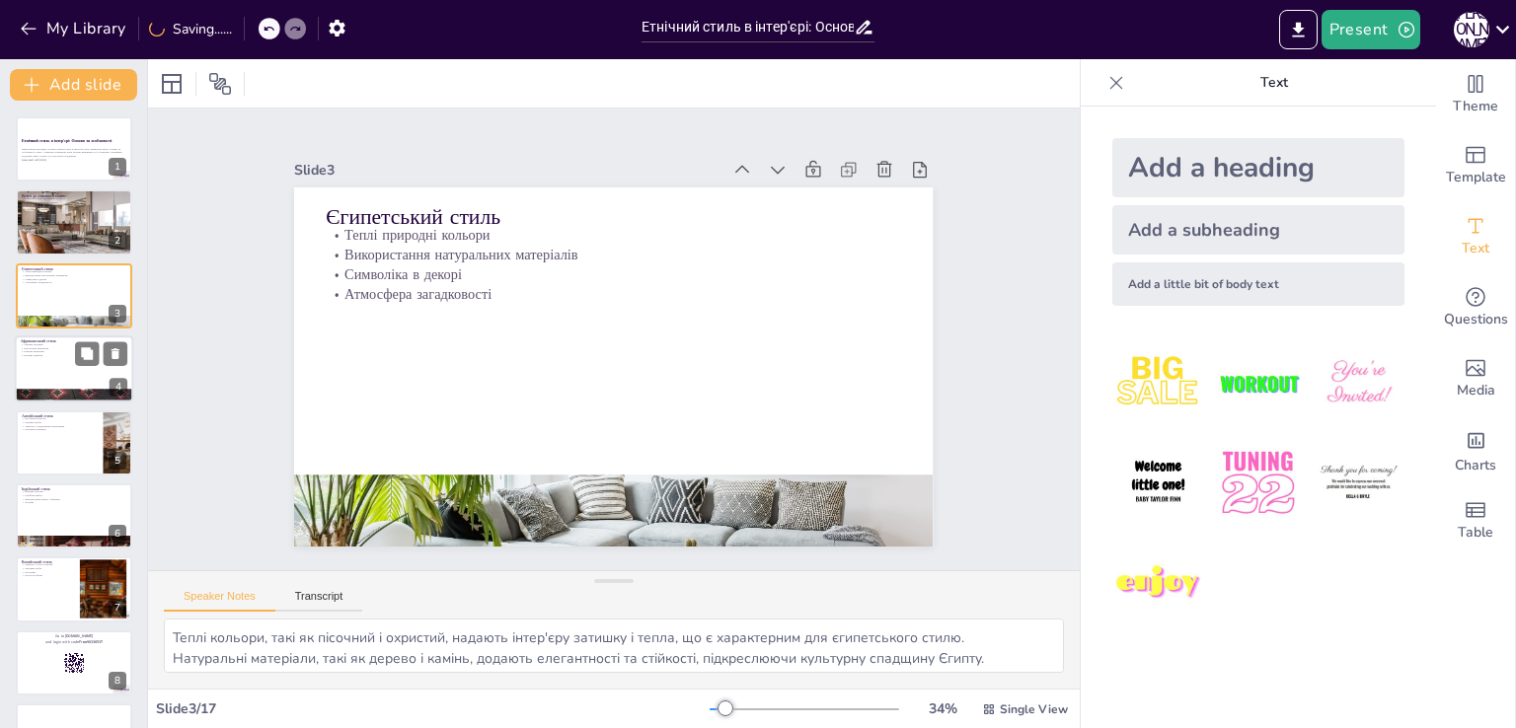
checkbox input "true"
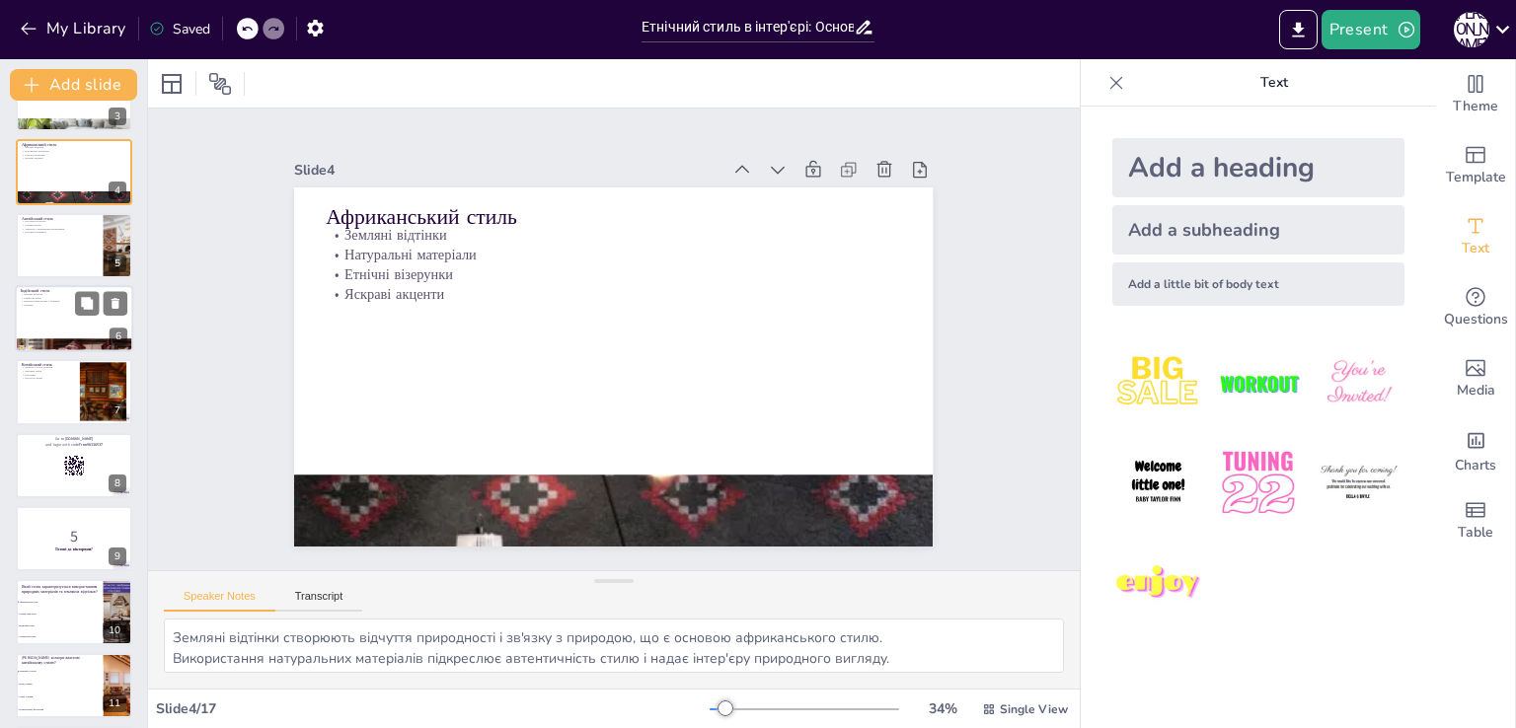
checkbox input "true"
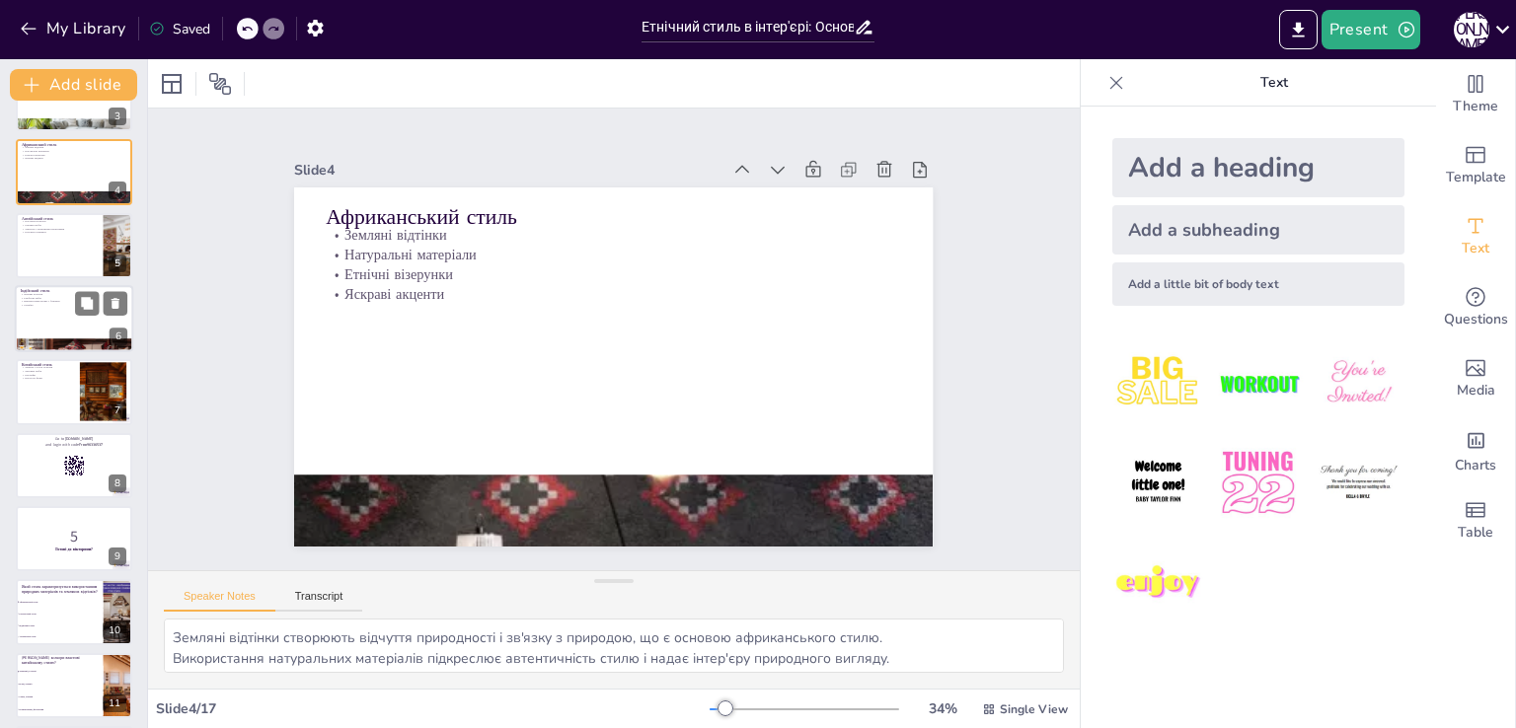
checkbox input "true"
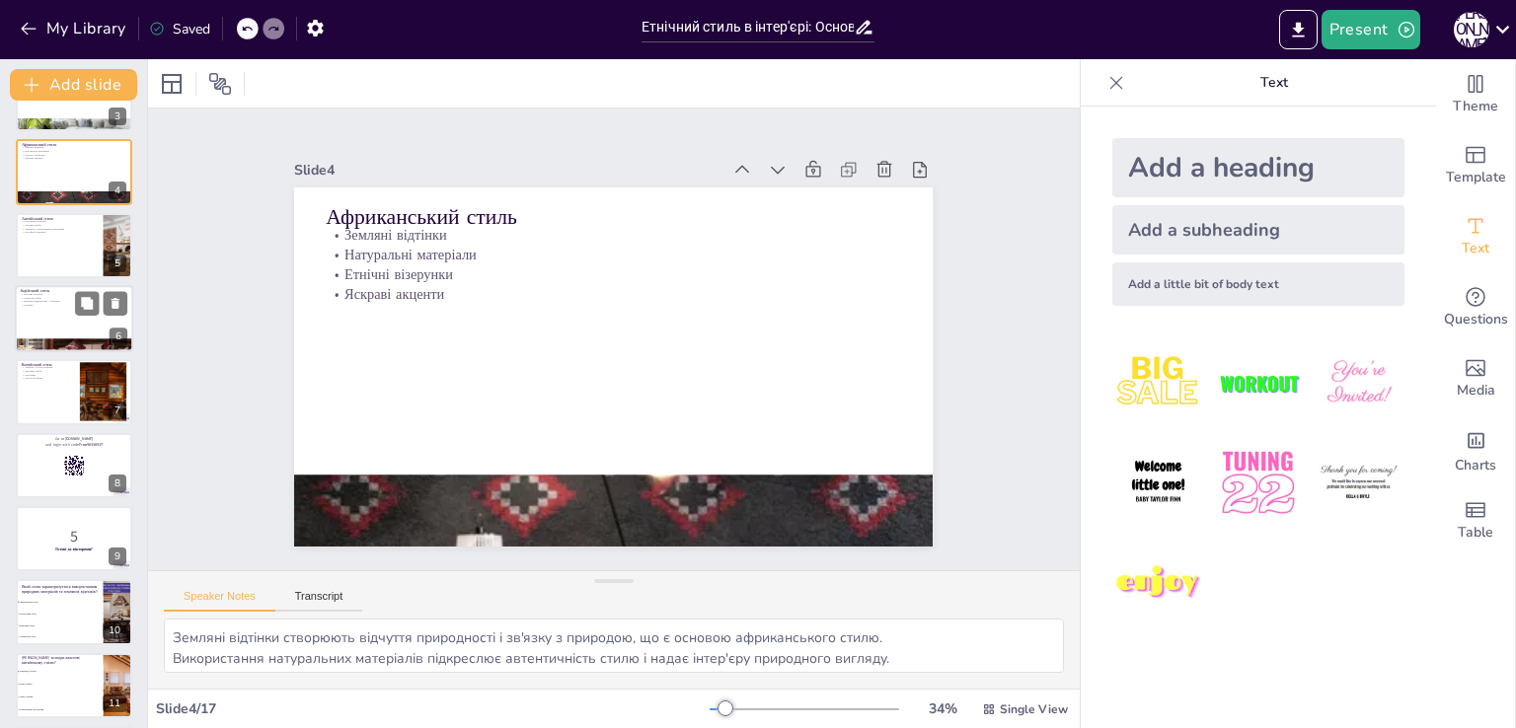
checkbox input "true"
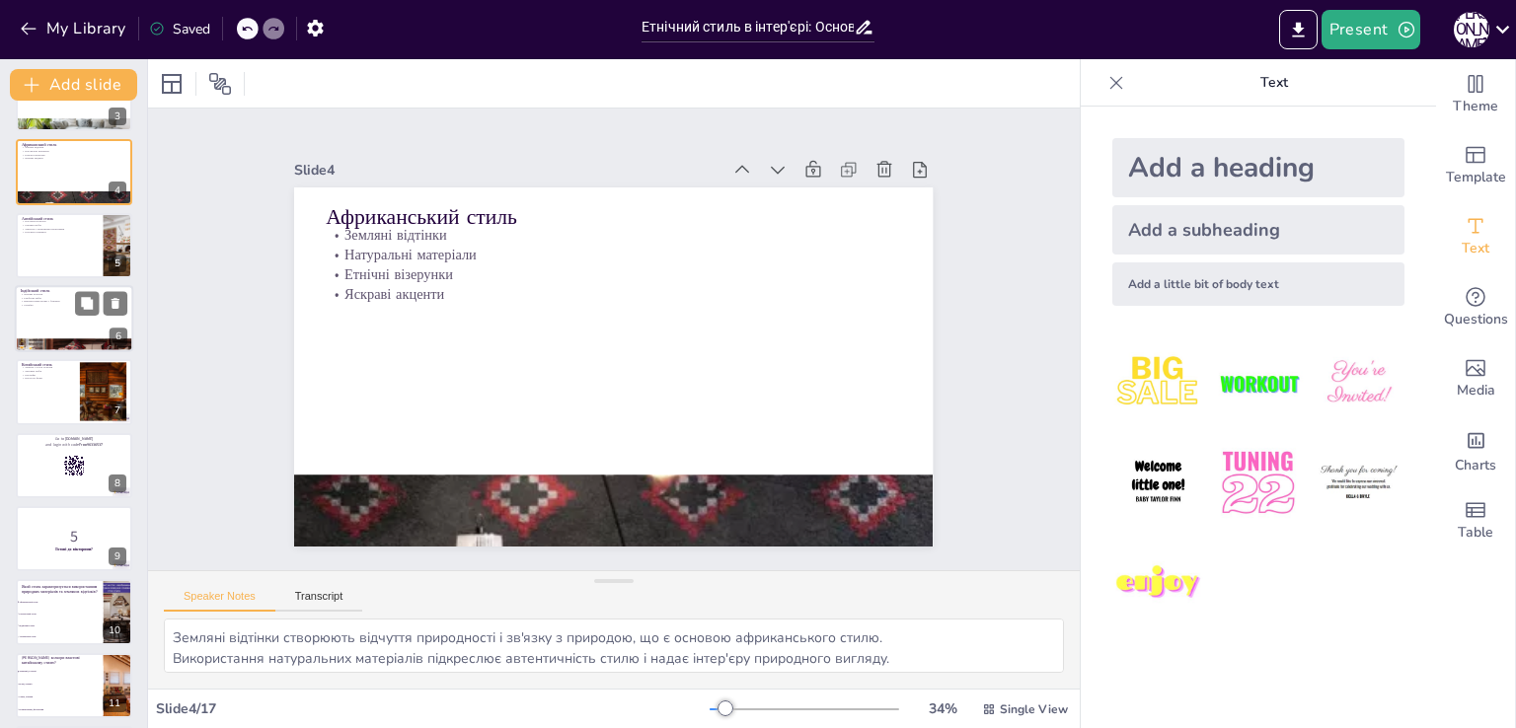
checkbox input "true"
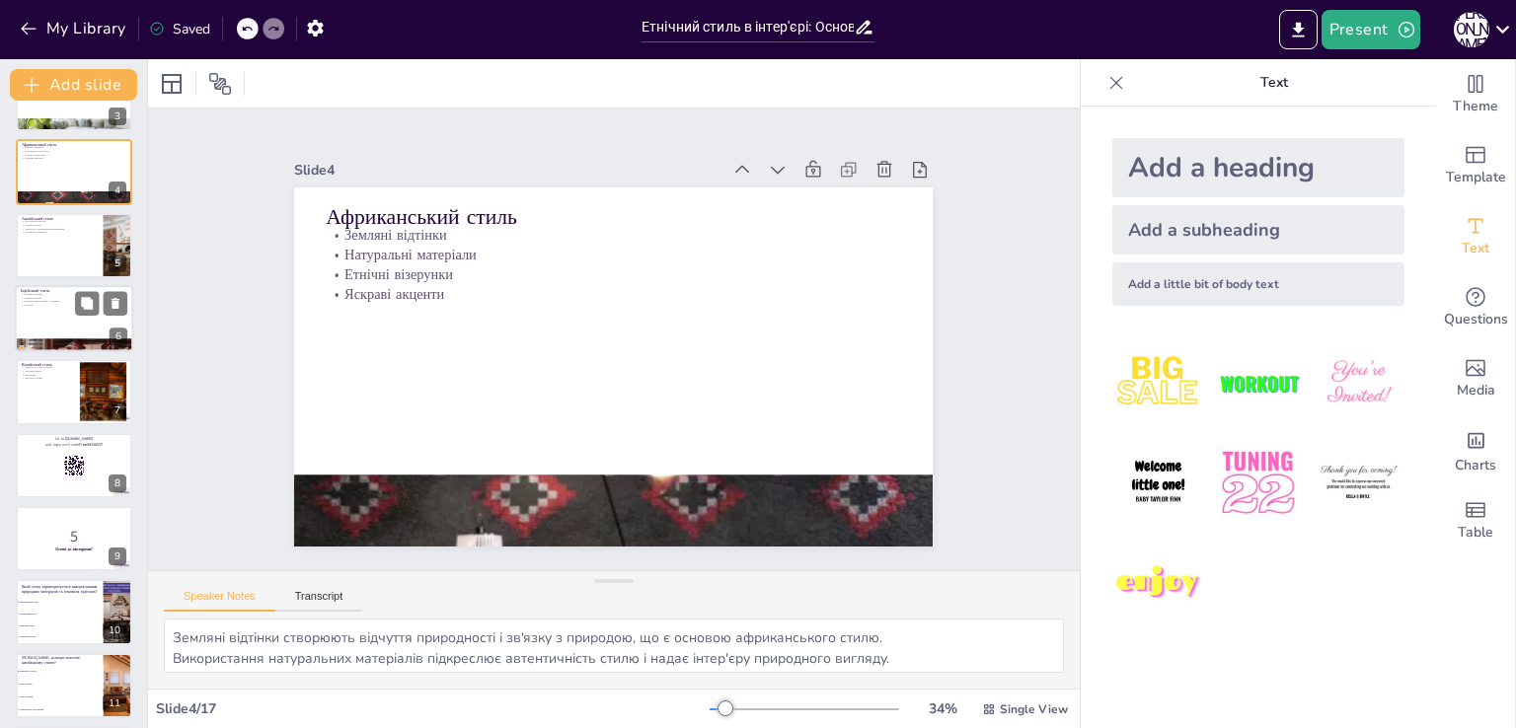
checkbox input "true"
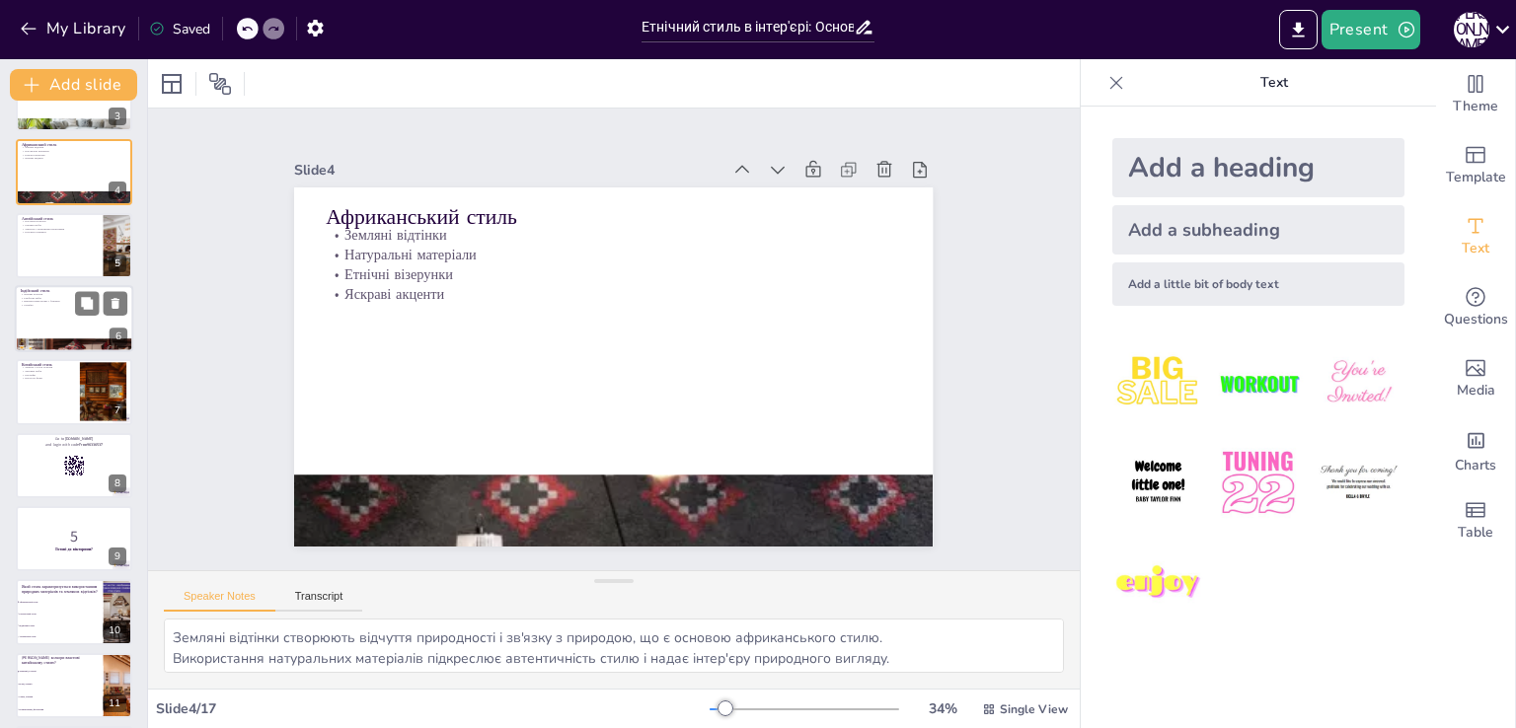
click at [93, 321] on div at bounding box center [74, 318] width 118 height 67
type textarea "Яскраві кольори в індійському стилі створюють емоційний фон і підкреслюють екзо…"
checkbox input "true"
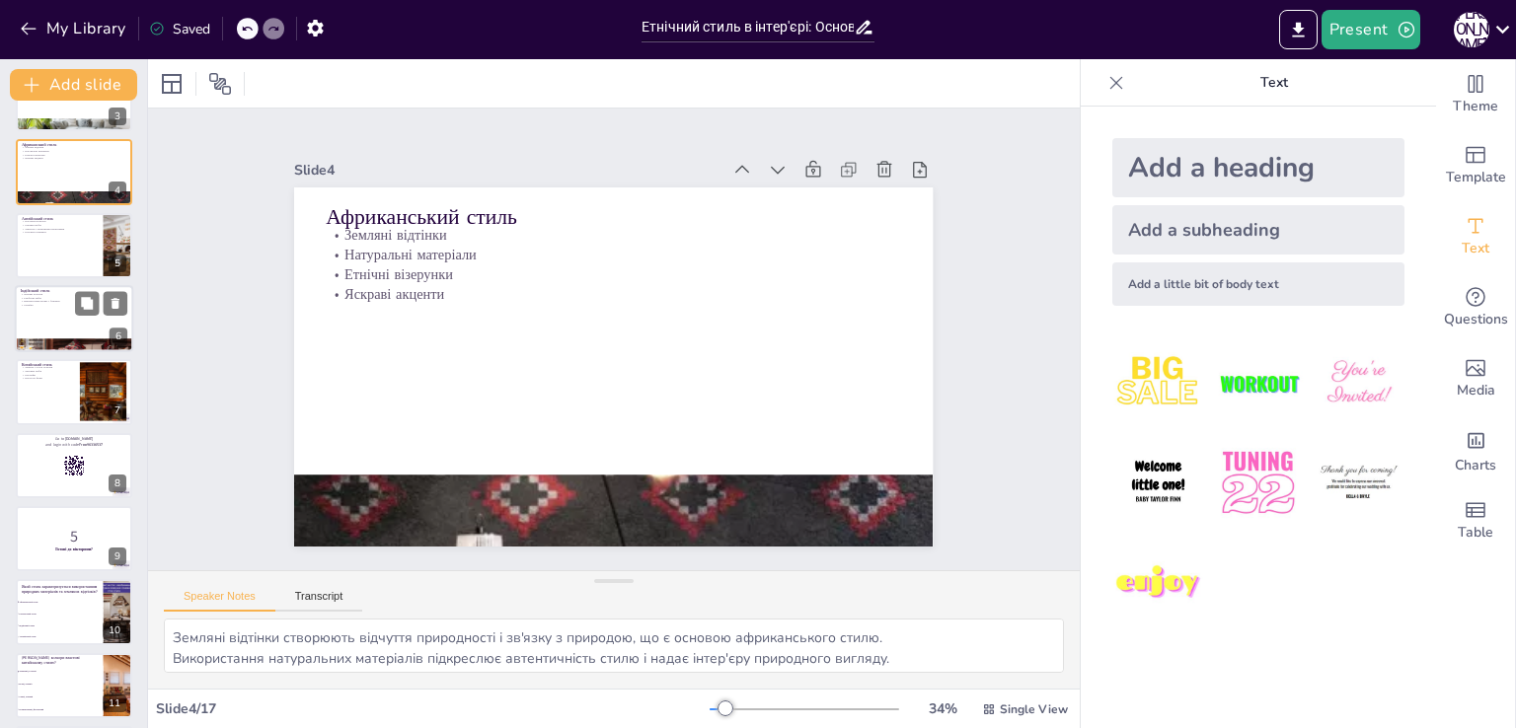
checkbox input "true"
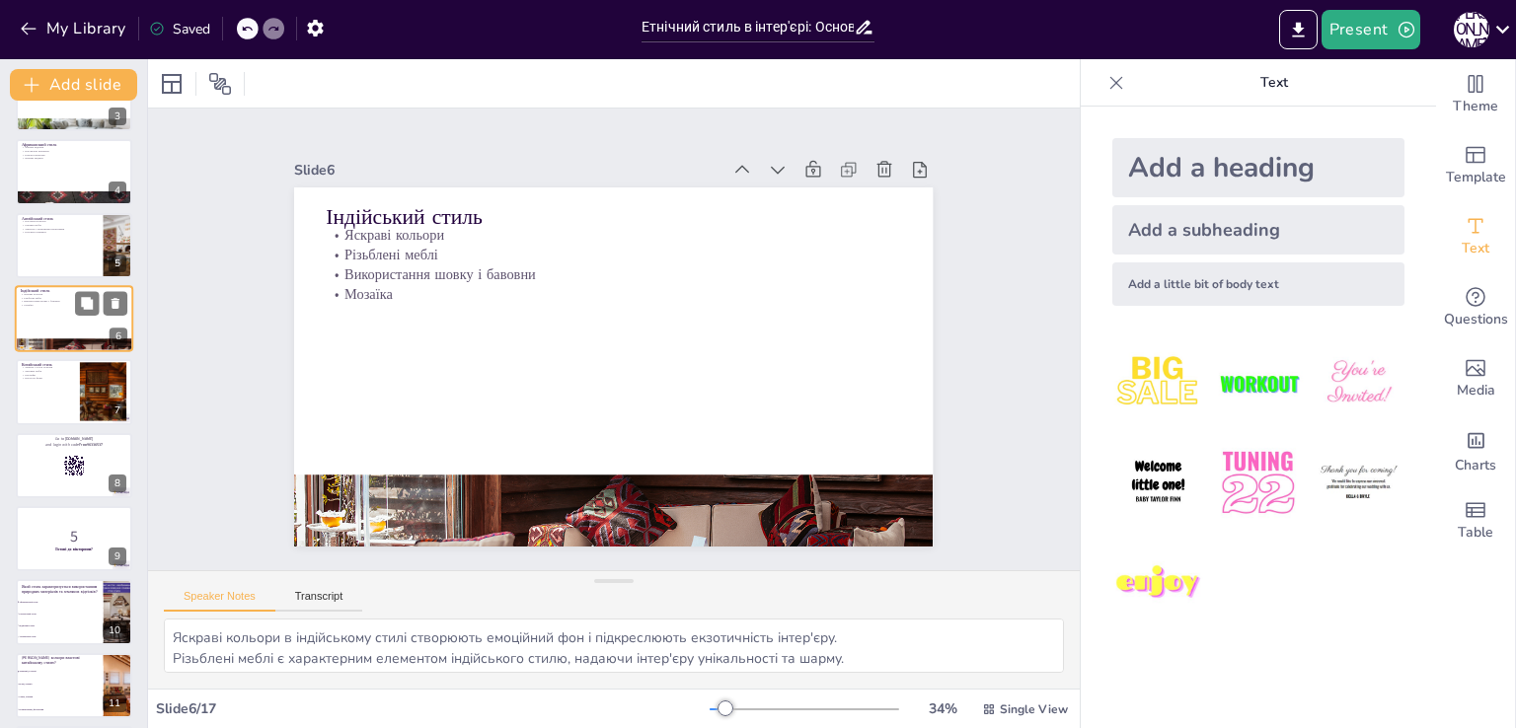
scroll to position [102, 0]
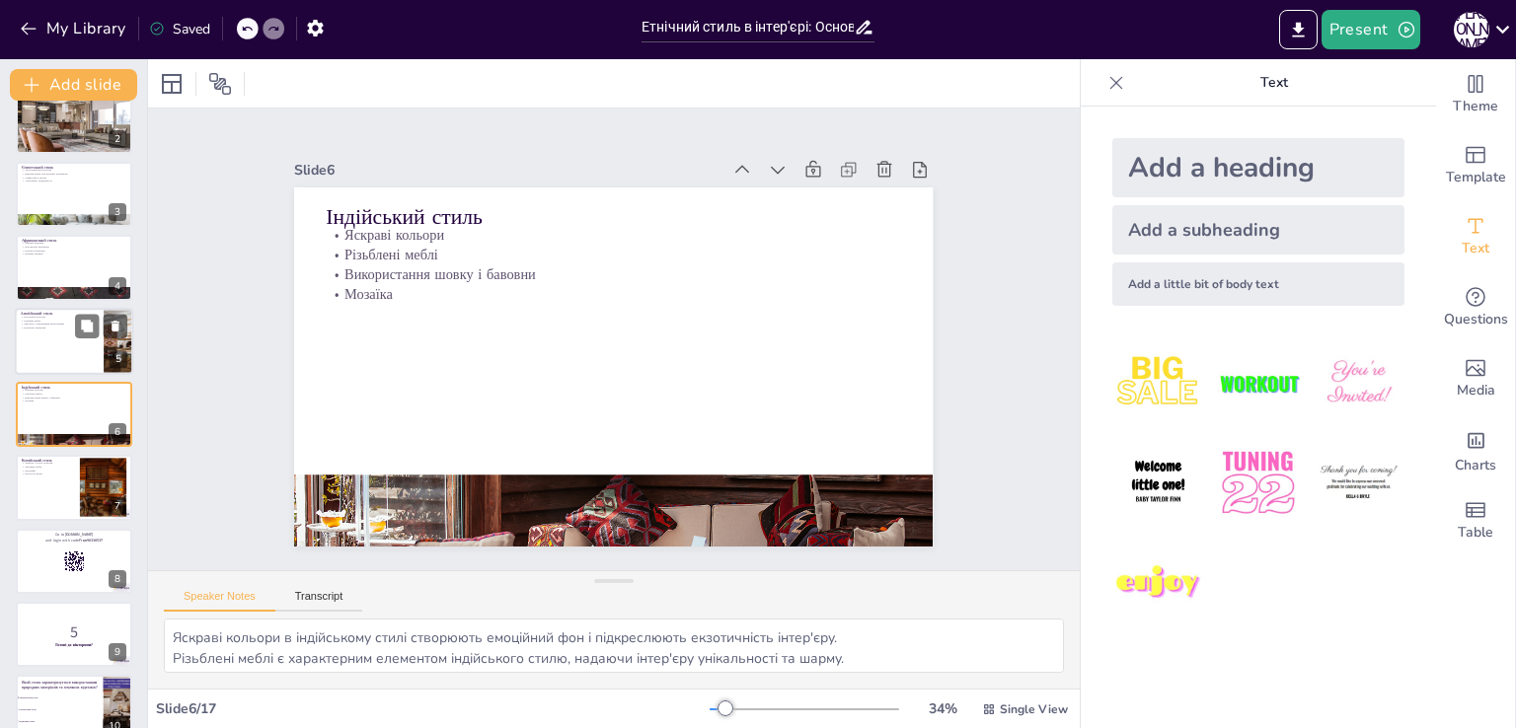
checkbox input "true"
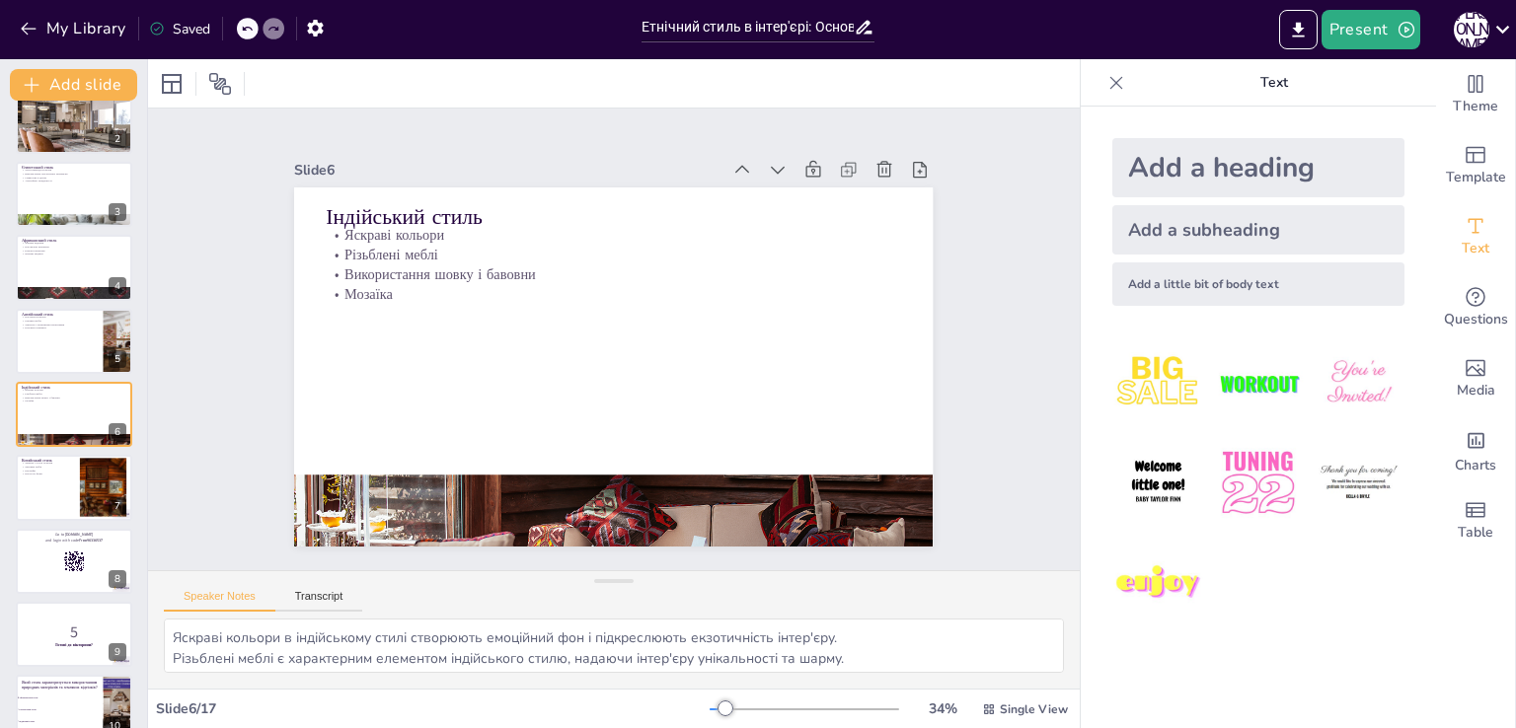
checkbox input "true"
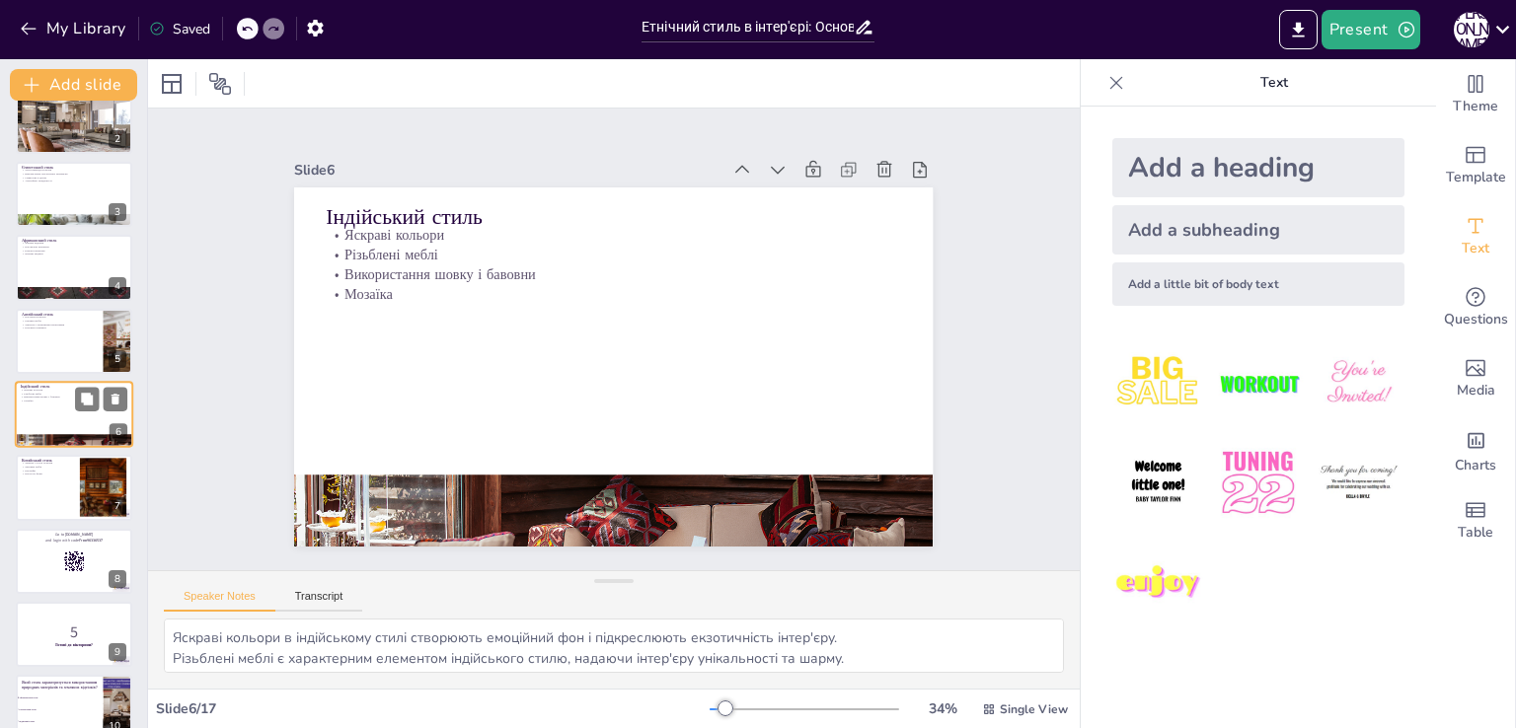
checkbox input "true"
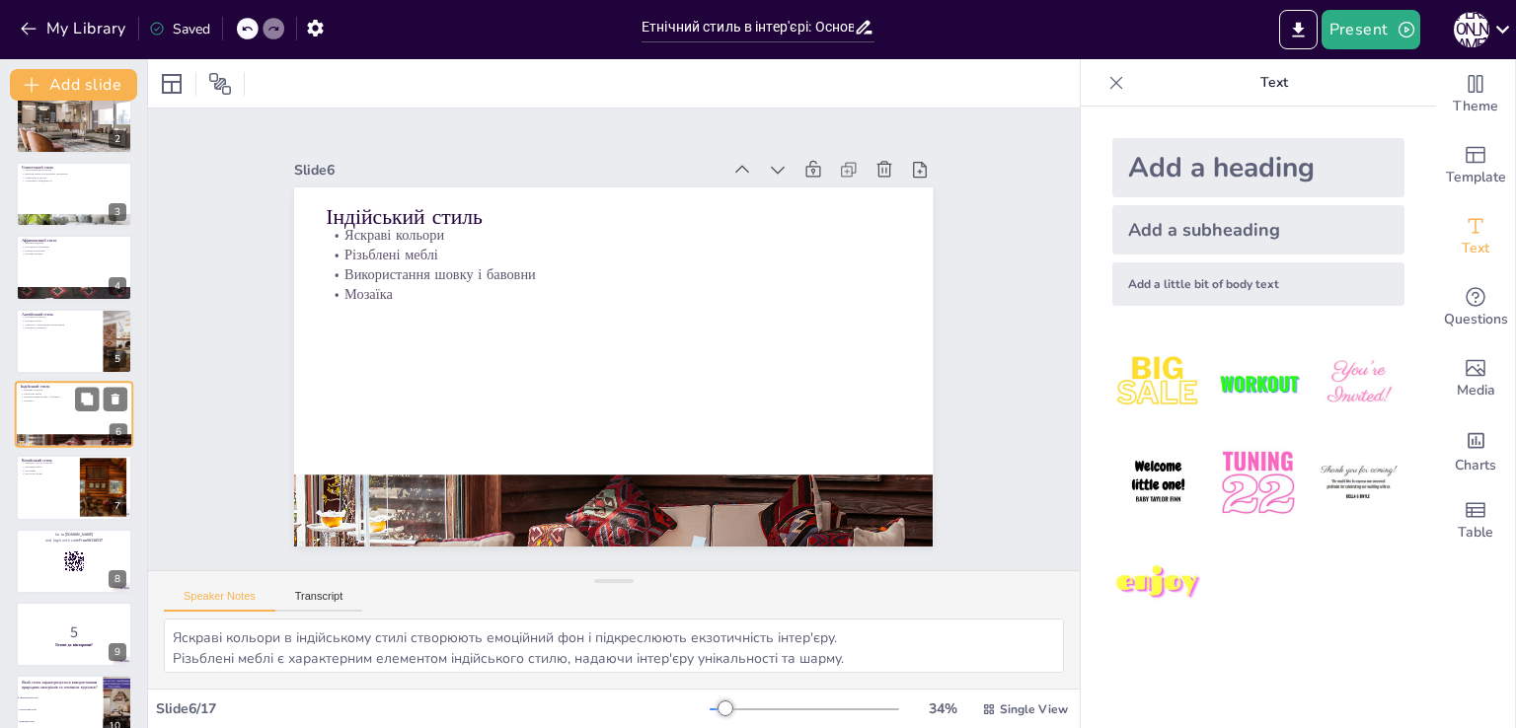
checkbox input "true"
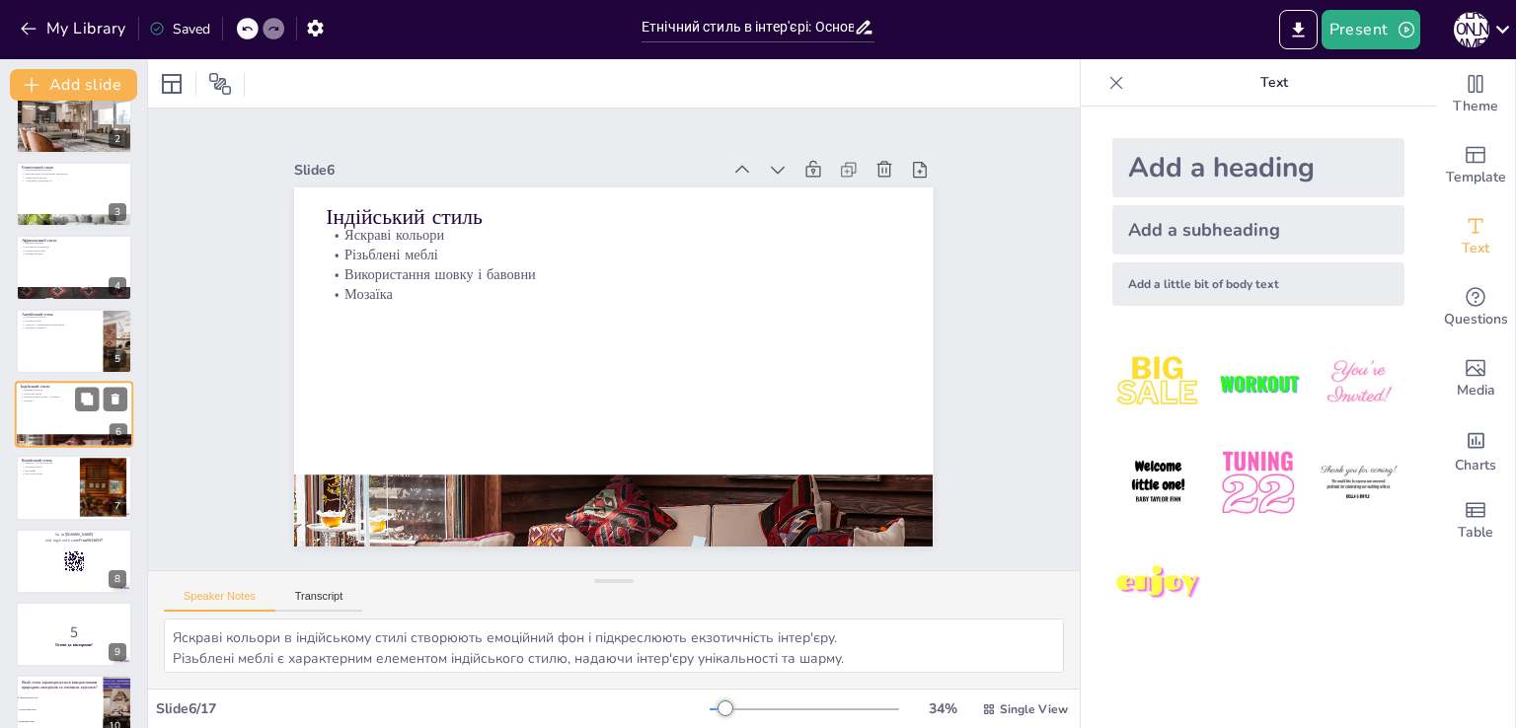
click at [75, 388] on div at bounding box center [101, 399] width 52 height 24
checkbox input "true"
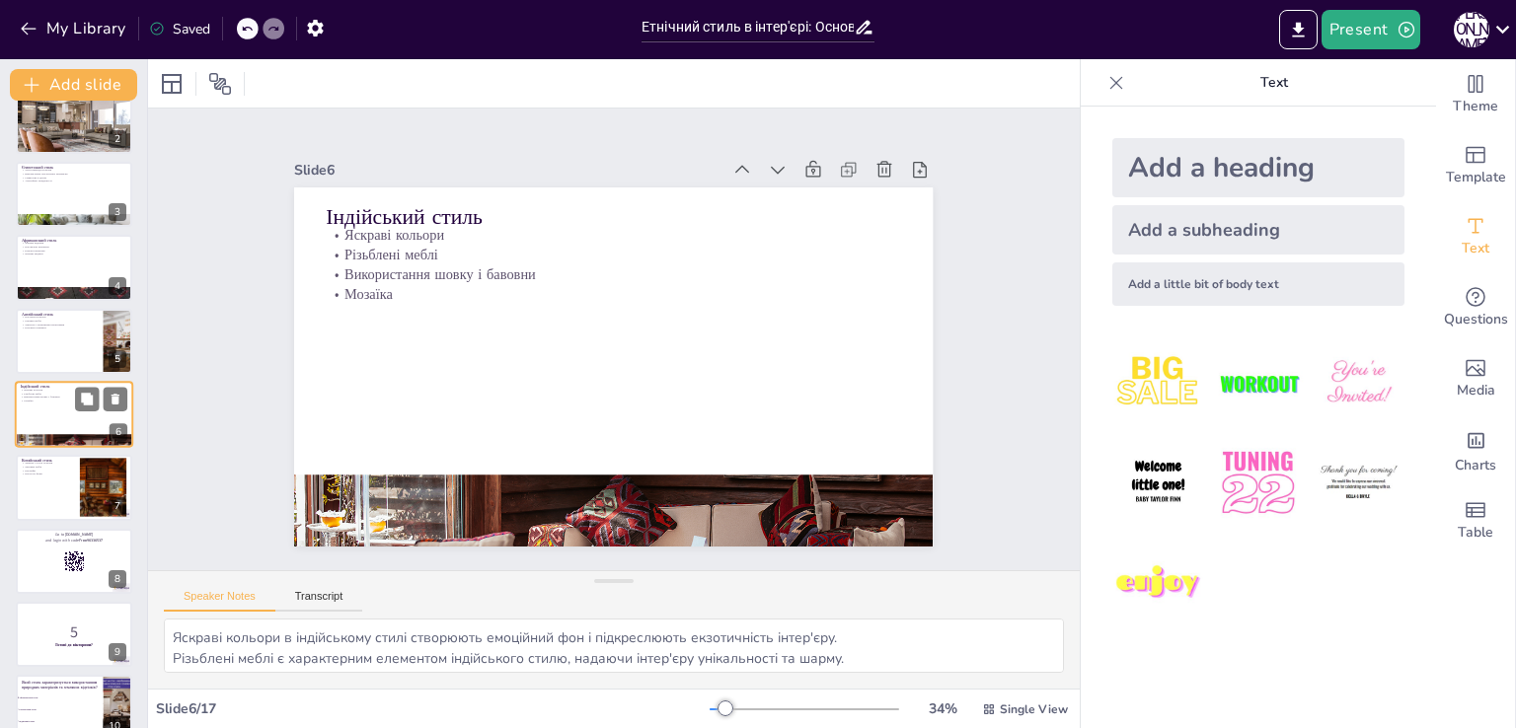
checkbox input "true"
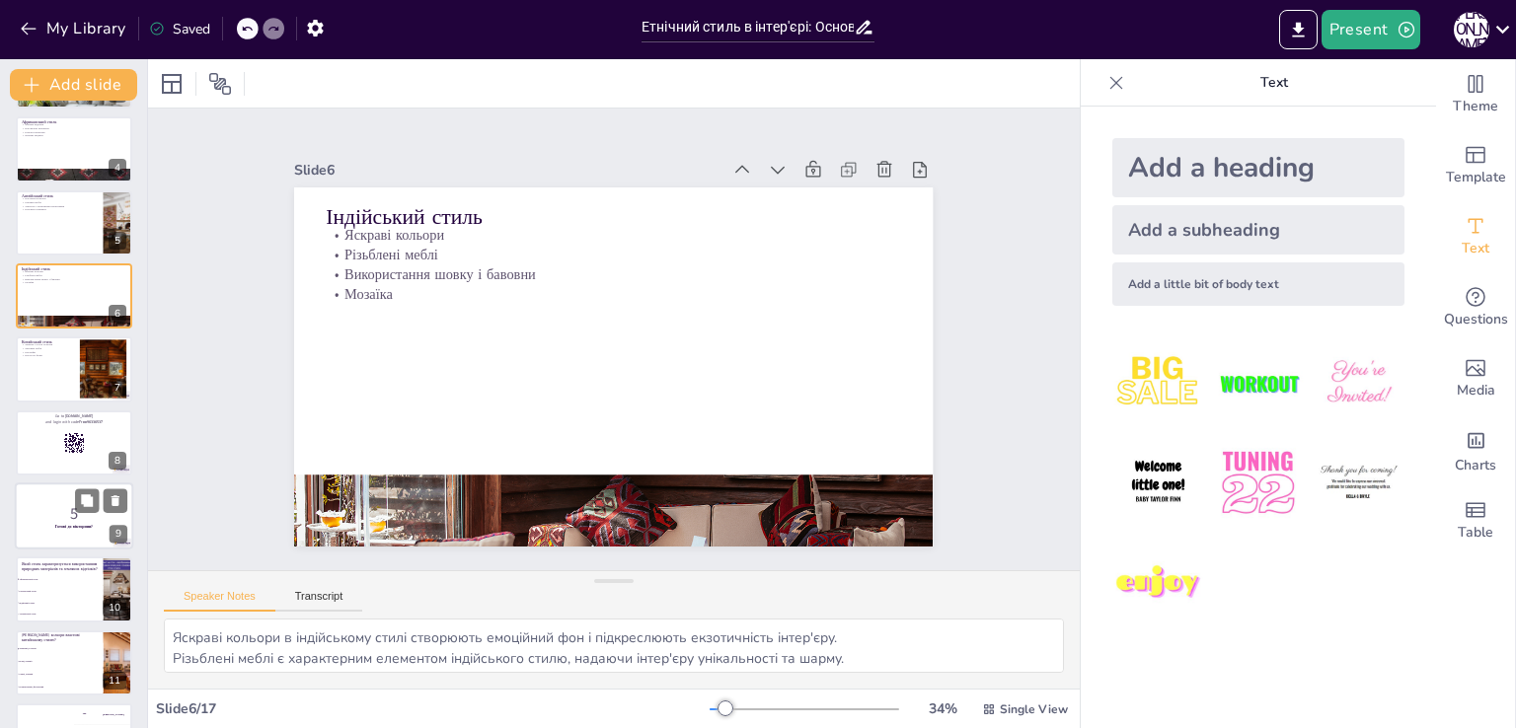
checkbox input "true"
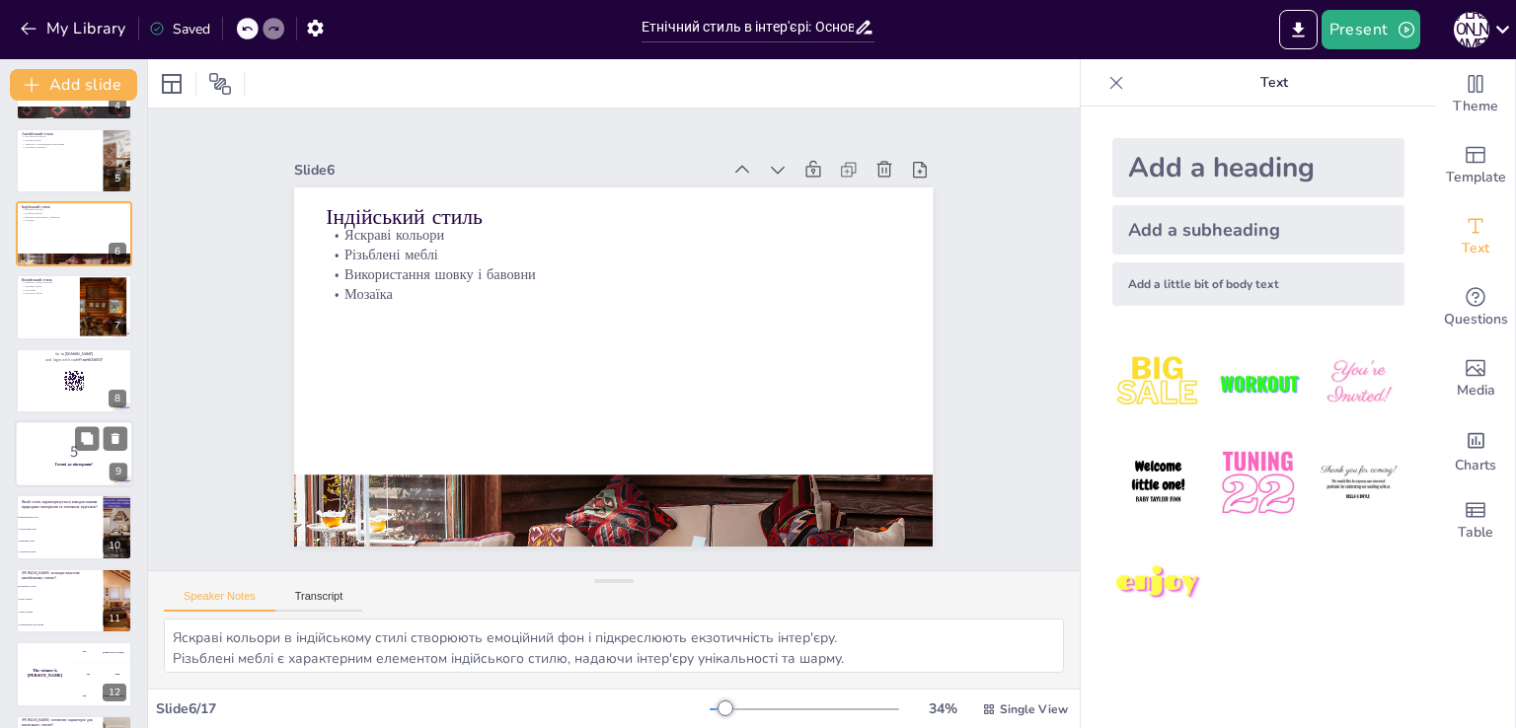
checkbox input "true"
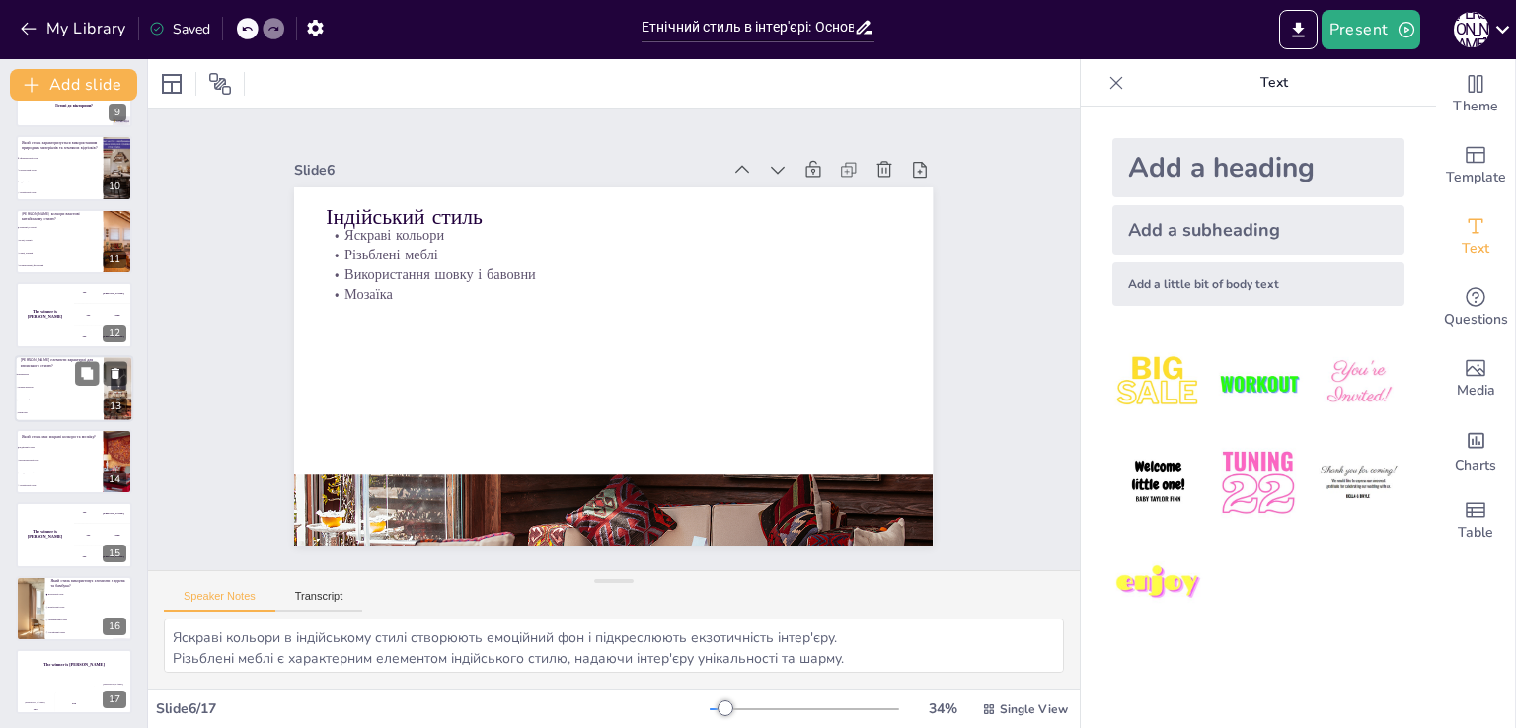
scroll to position [643, 0]
